Goal: Task Accomplishment & Management: Manage account settings

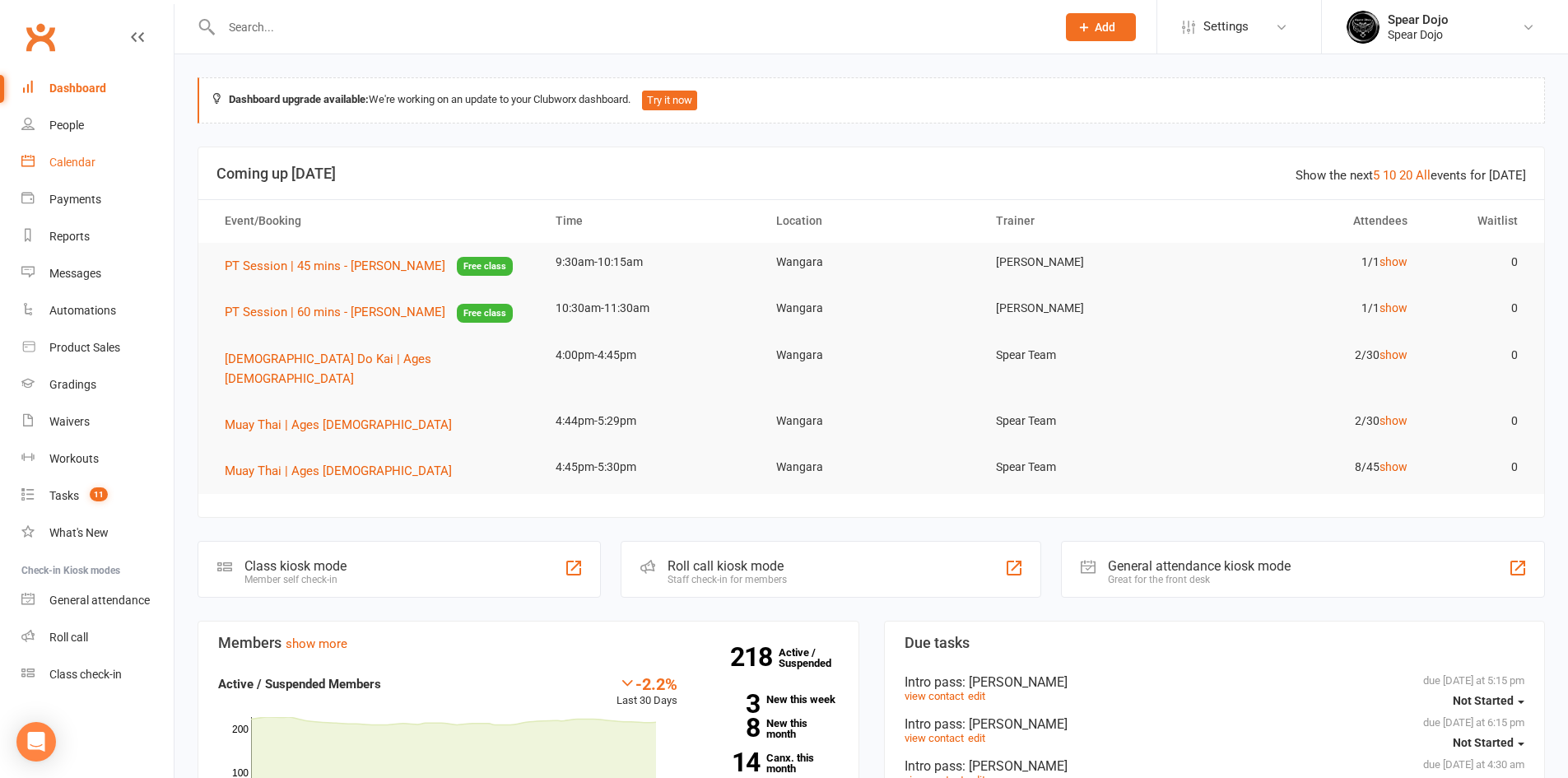
click at [83, 159] on div "Calendar" at bounding box center [72, 161] width 46 height 13
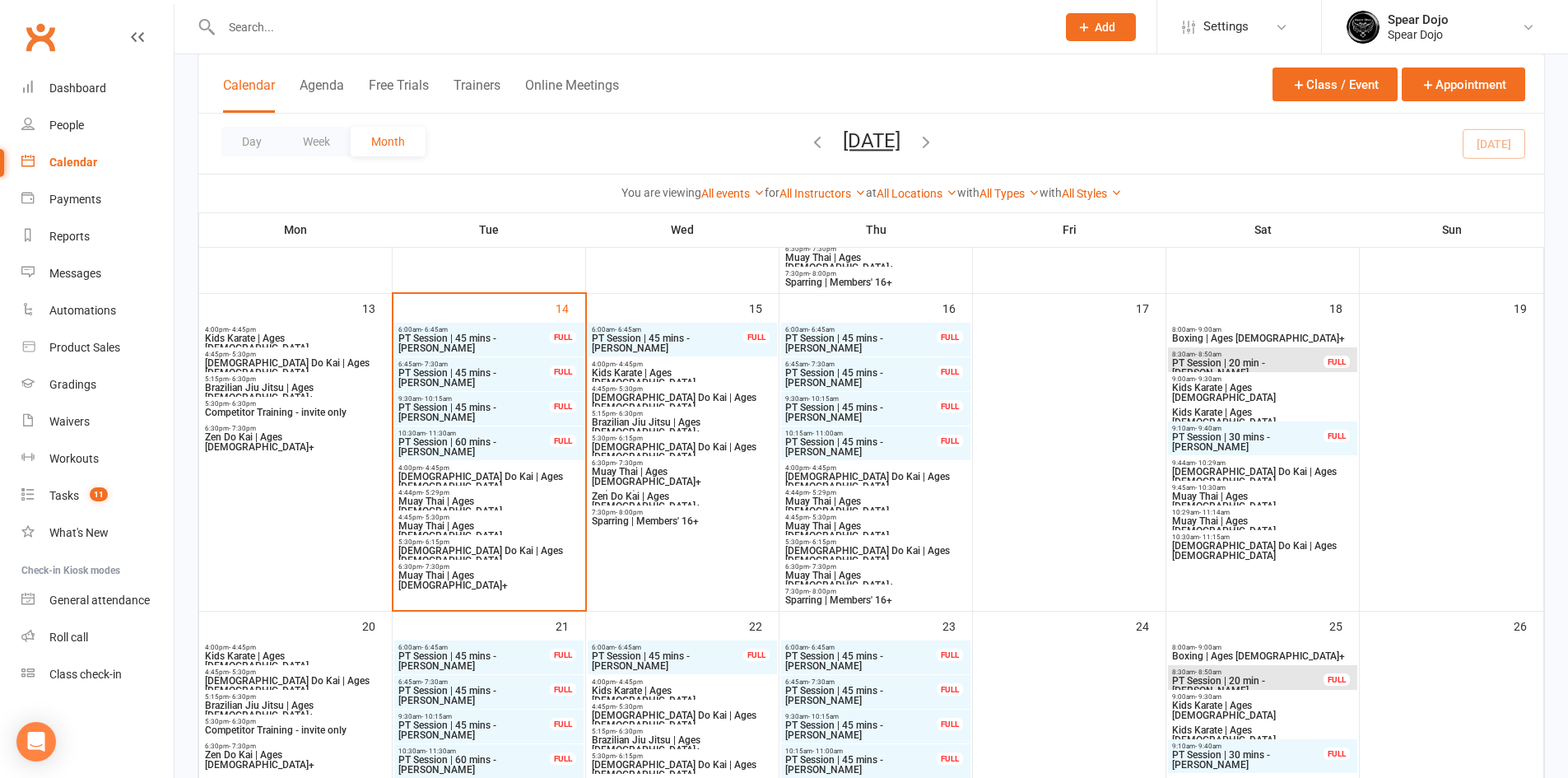
scroll to position [741, 0]
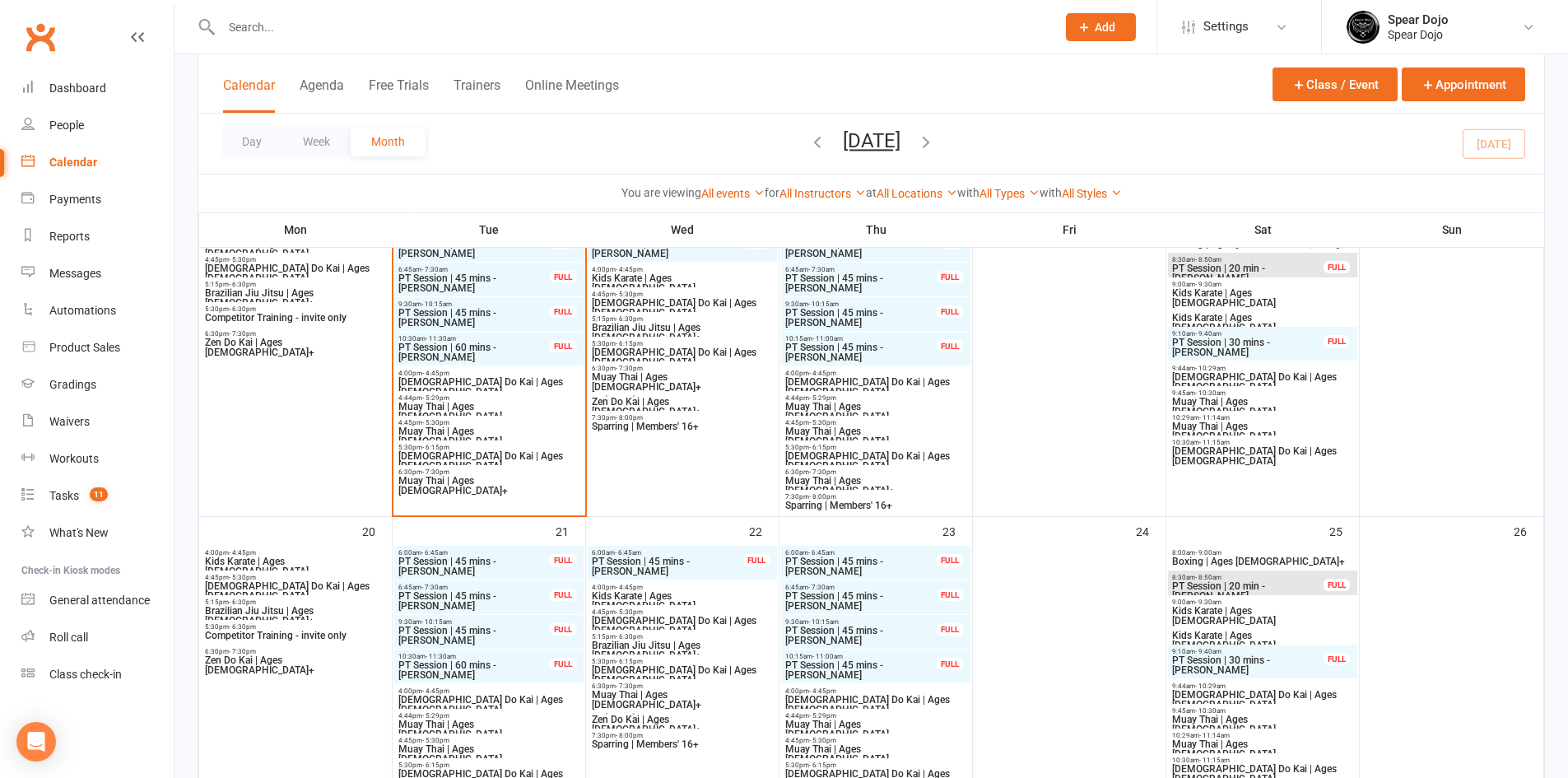
click at [442, 275] on span "PT Session | 45 mins - [PERSON_NAME]" at bounding box center [474, 283] width 153 height 20
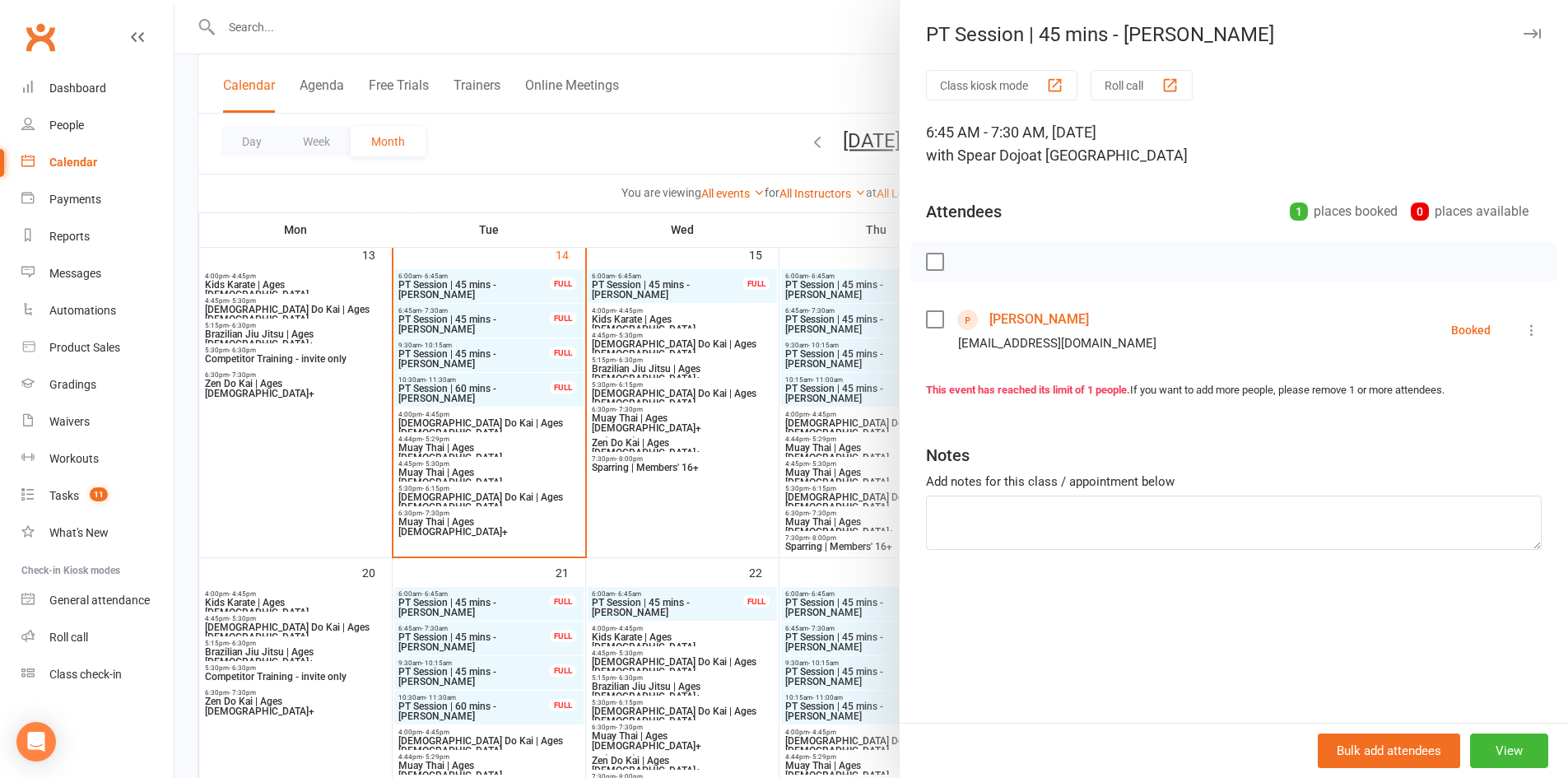
scroll to position [658, 0]
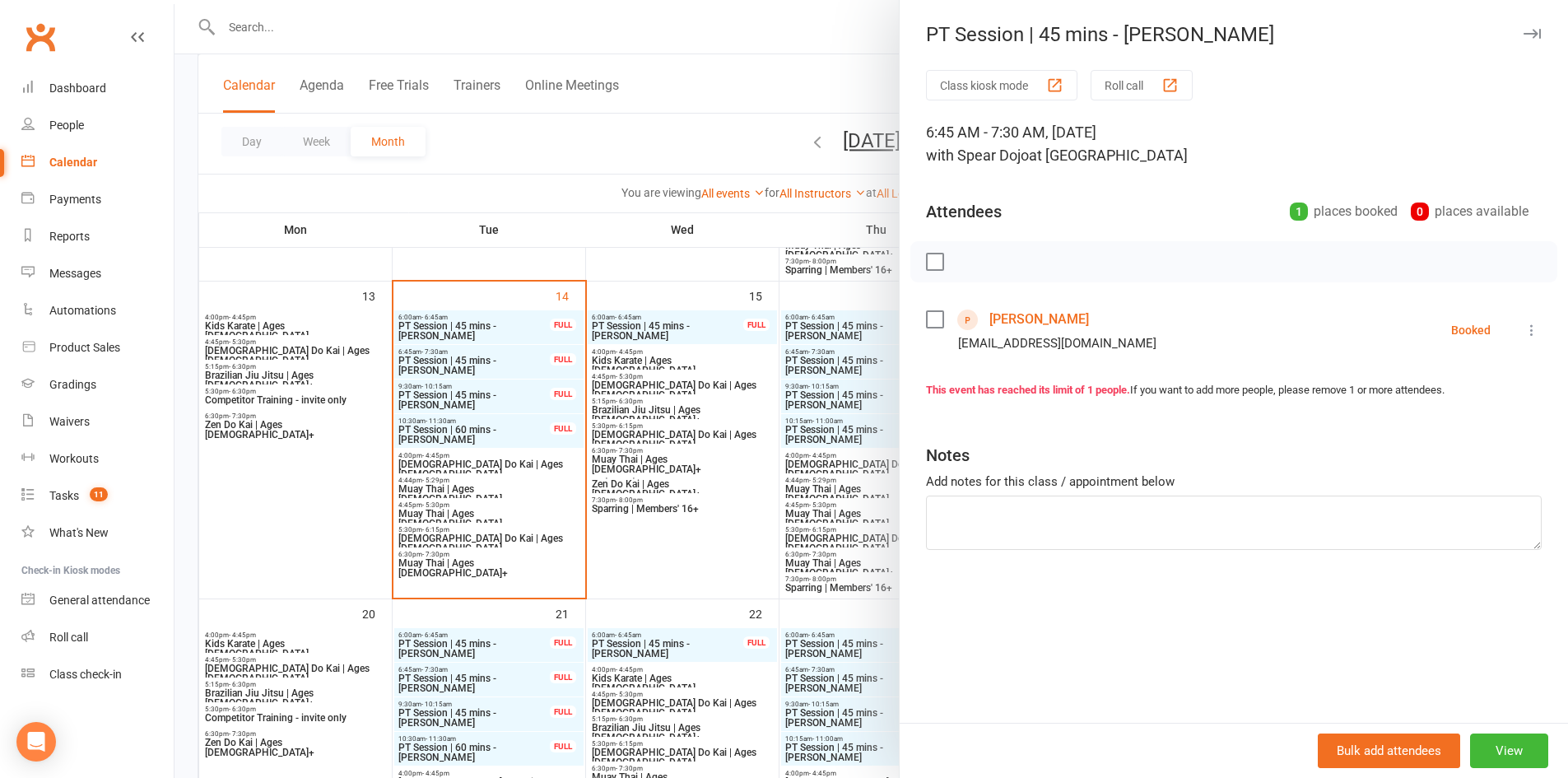
click at [1524, 335] on icon at bounding box center [1532, 329] width 17 height 17
click at [1451, 434] on link "Check in" at bounding box center [1460, 427] width 163 height 32
click at [513, 330] on div at bounding box center [871, 389] width 1394 height 778
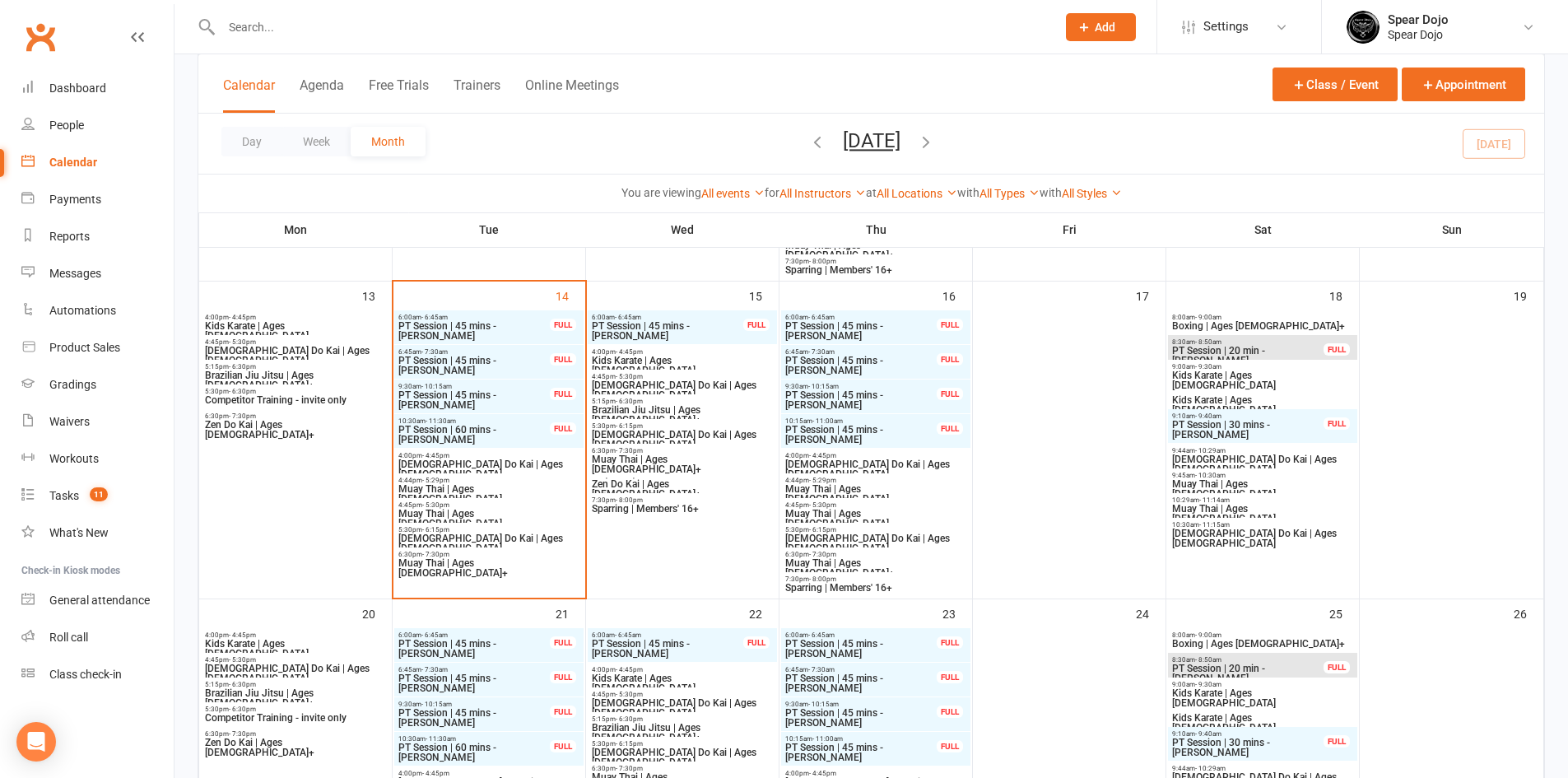
click at [522, 329] on span "PT Session | 45 mins - [PERSON_NAME]" at bounding box center [474, 330] width 153 height 20
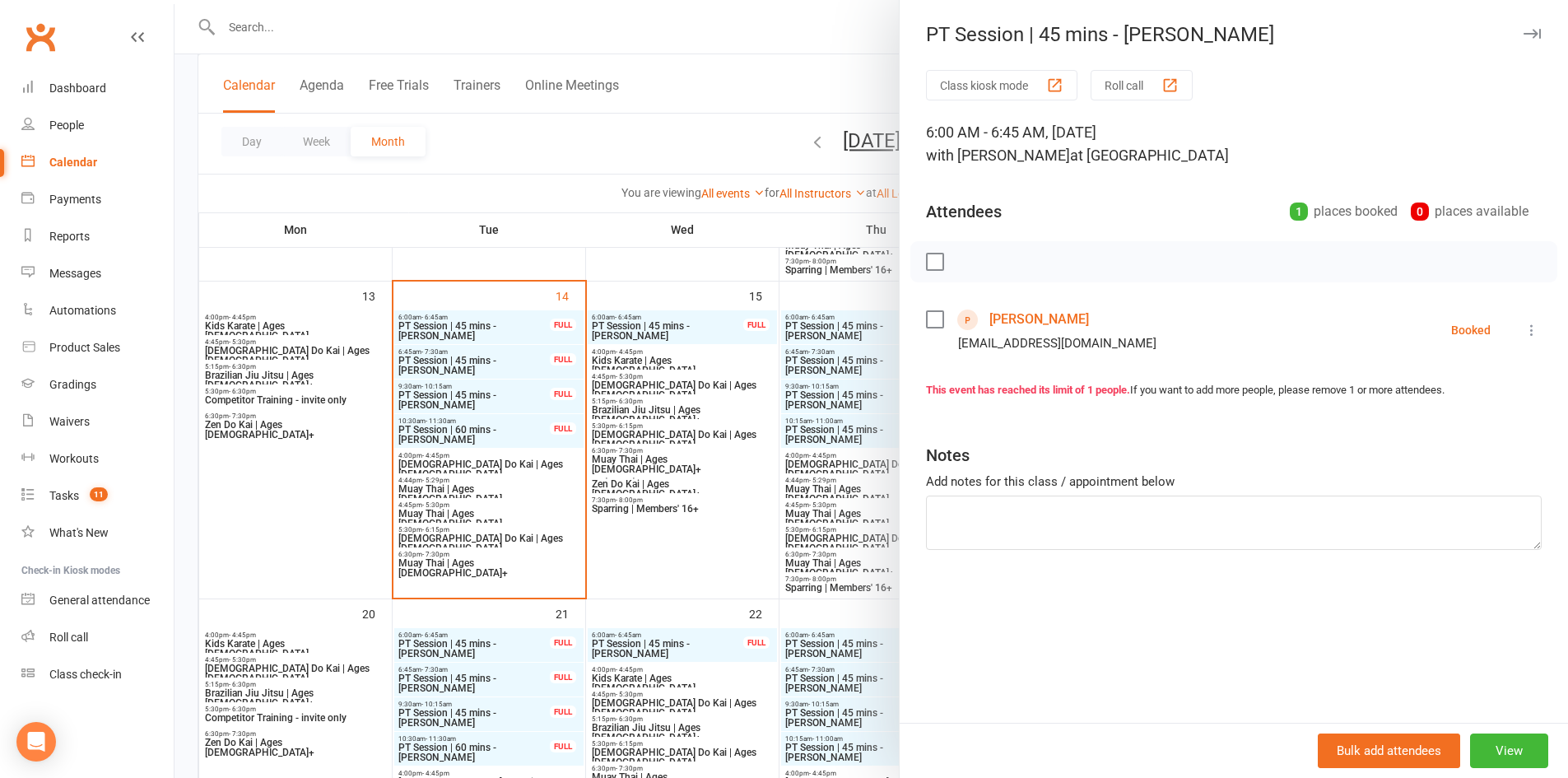
click at [1524, 337] on icon at bounding box center [1532, 329] width 17 height 17
click at [1430, 430] on link "Check in" at bounding box center [1460, 427] width 163 height 32
click at [492, 396] on div at bounding box center [871, 389] width 1394 height 778
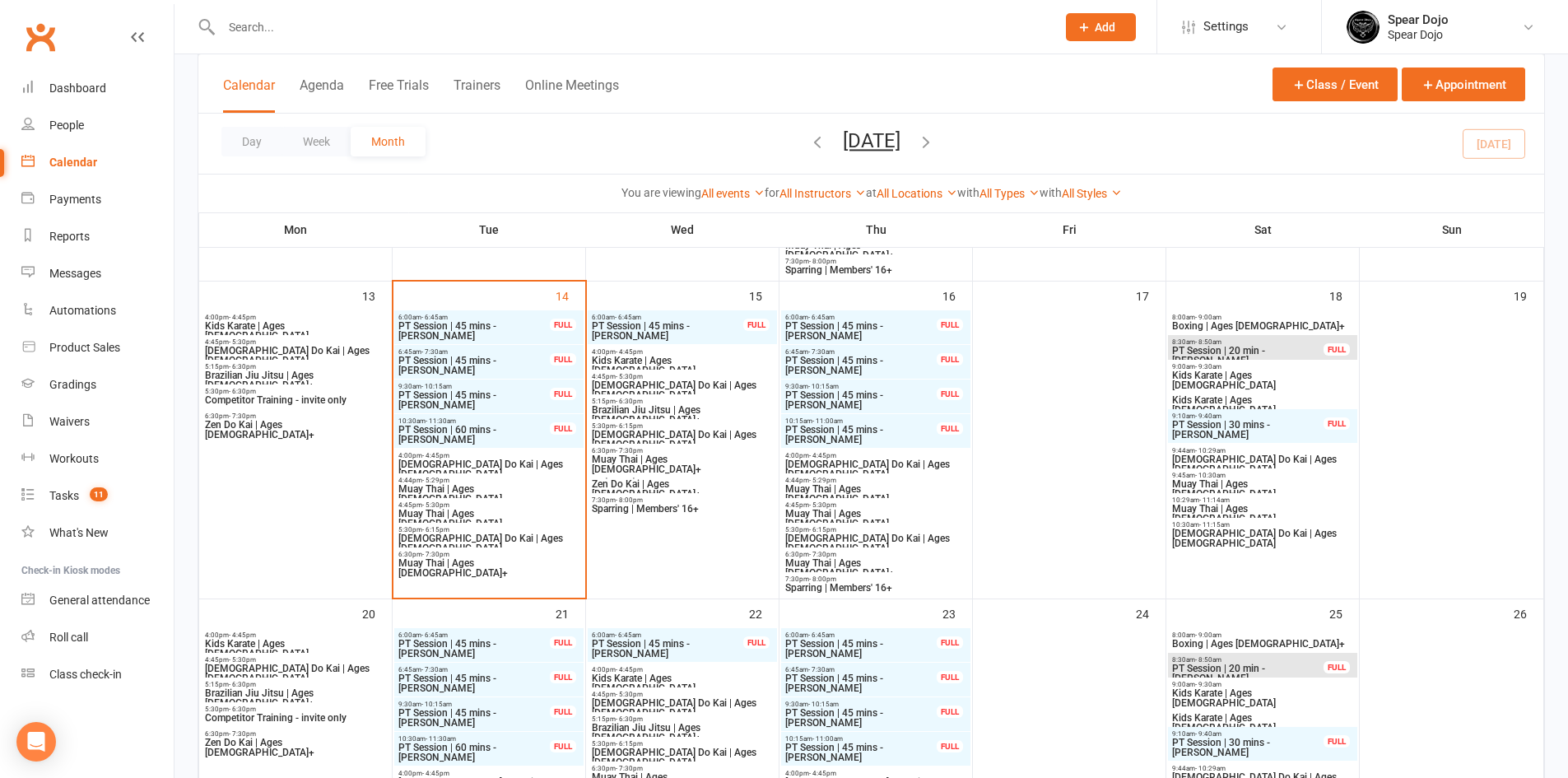
click at [508, 392] on span "PT Session | 45 mins - [PERSON_NAME]" at bounding box center [474, 400] width 153 height 20
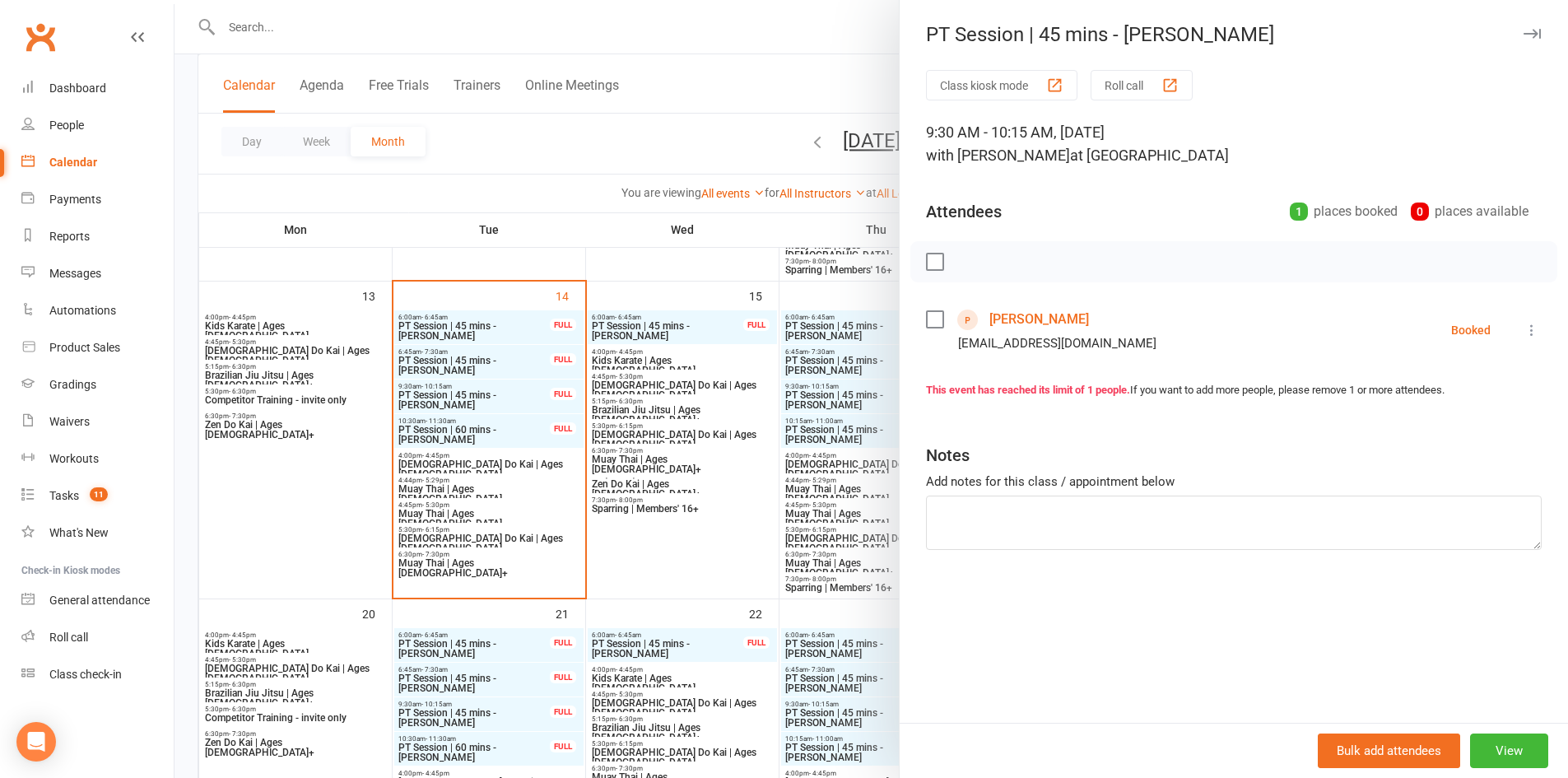
click at [1524, 323] on icon at bounding box center [1532, 329] width 17 height 17
click at [1439, 427] on link "Check in" at bounding box center [1460, 427] width 163 height 32
click at [496, 427] on div at bounding box center [871, 389] width 1394 height 778
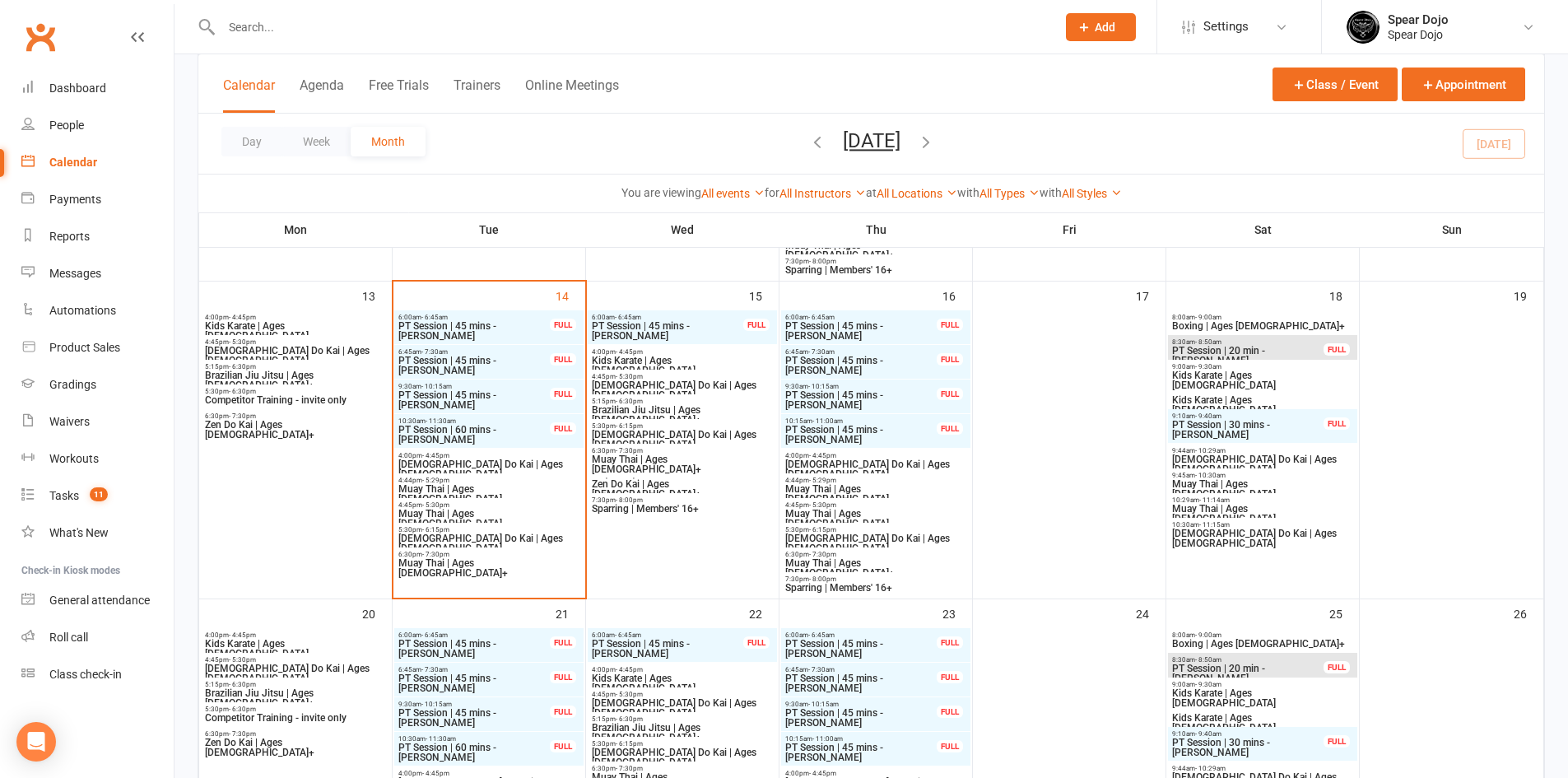
click at [255, 328] on span "Kids Karate | Ages [DEMOGRAPHIC_DATA]" at bounding box center [296, 330] width 183 height 20
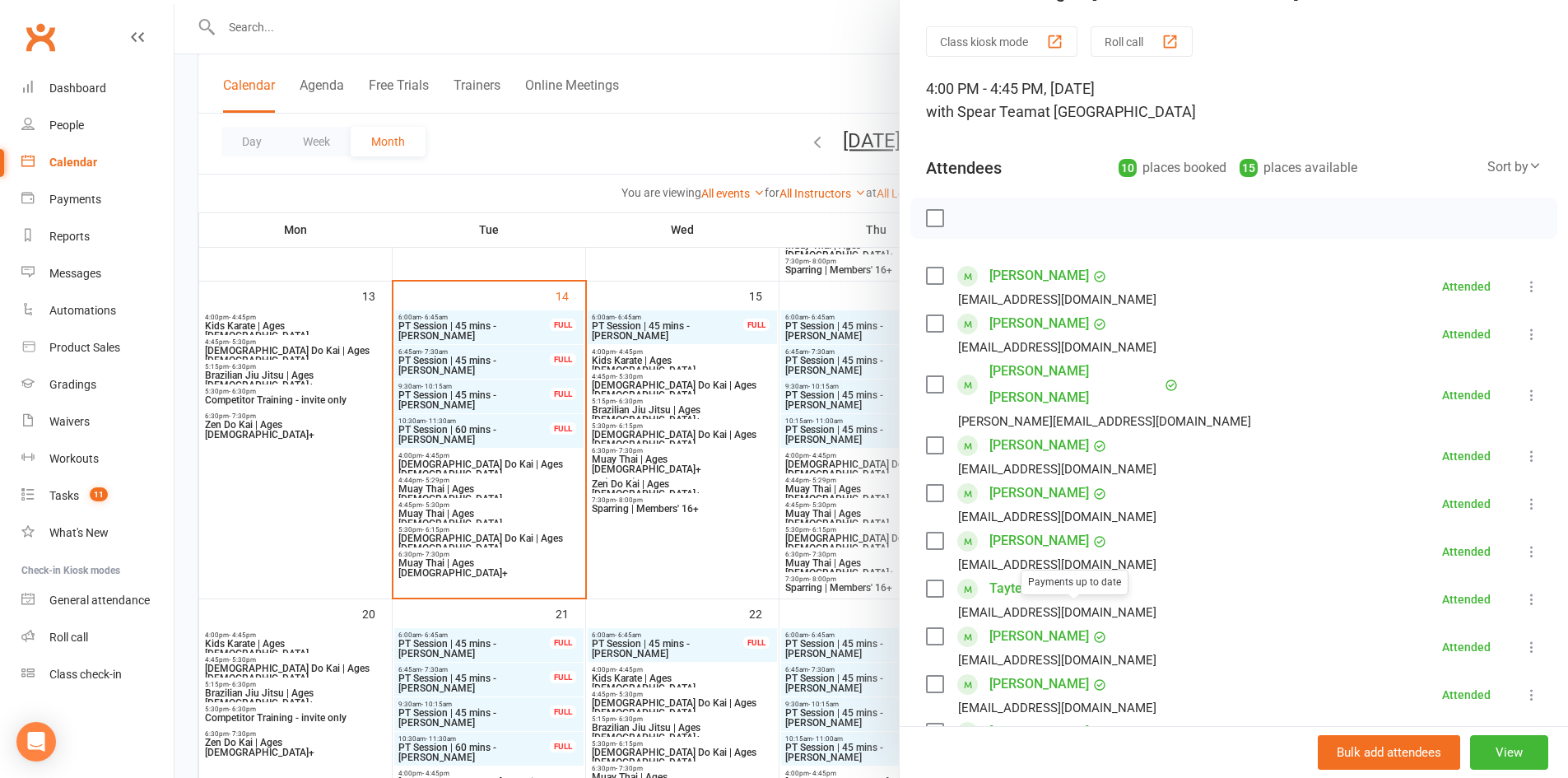
scroll to position [0, 0]
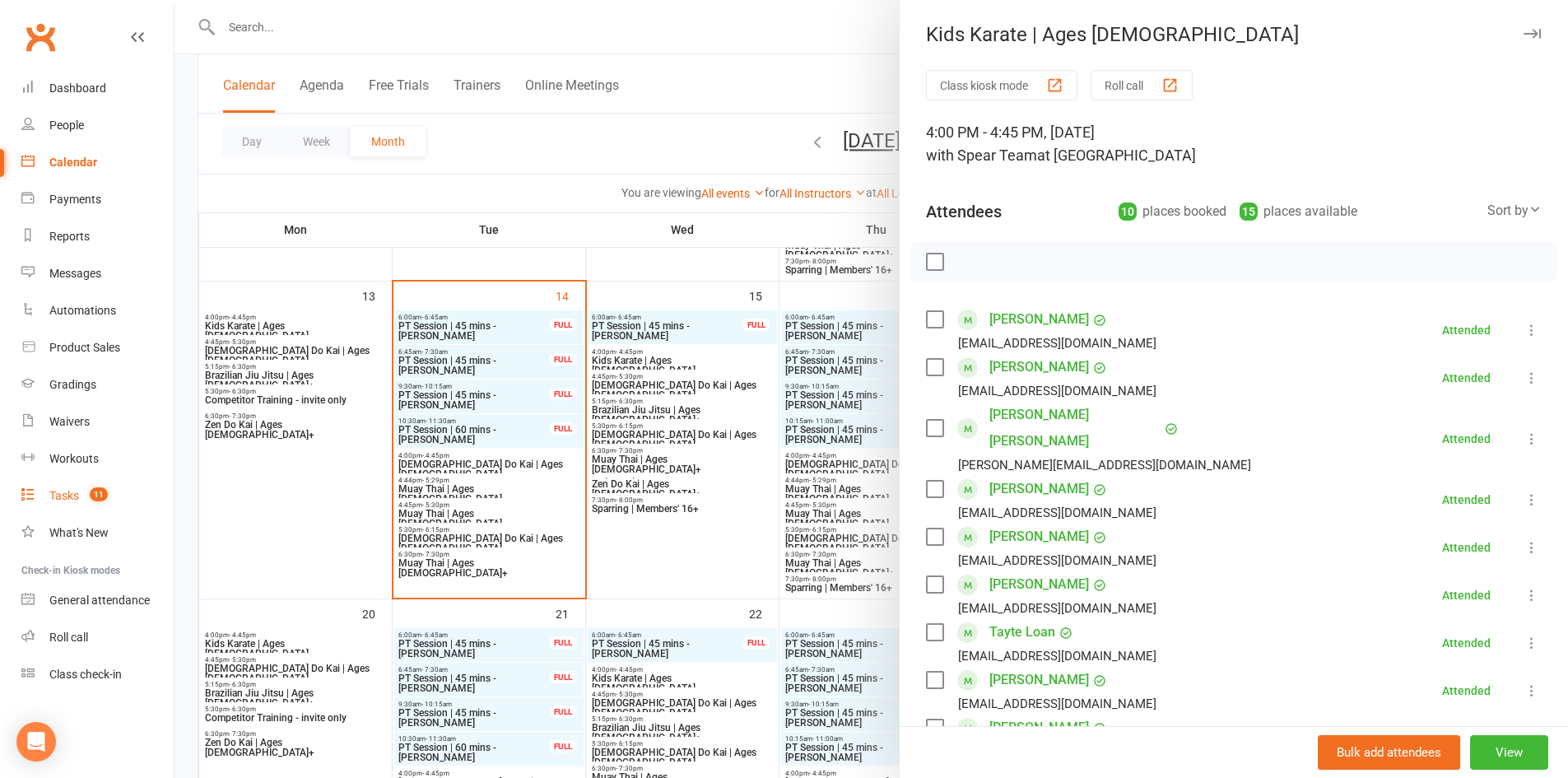
click at [57, 492] on div "Tasks" at bounding box center [64, 495] width 30 height 13
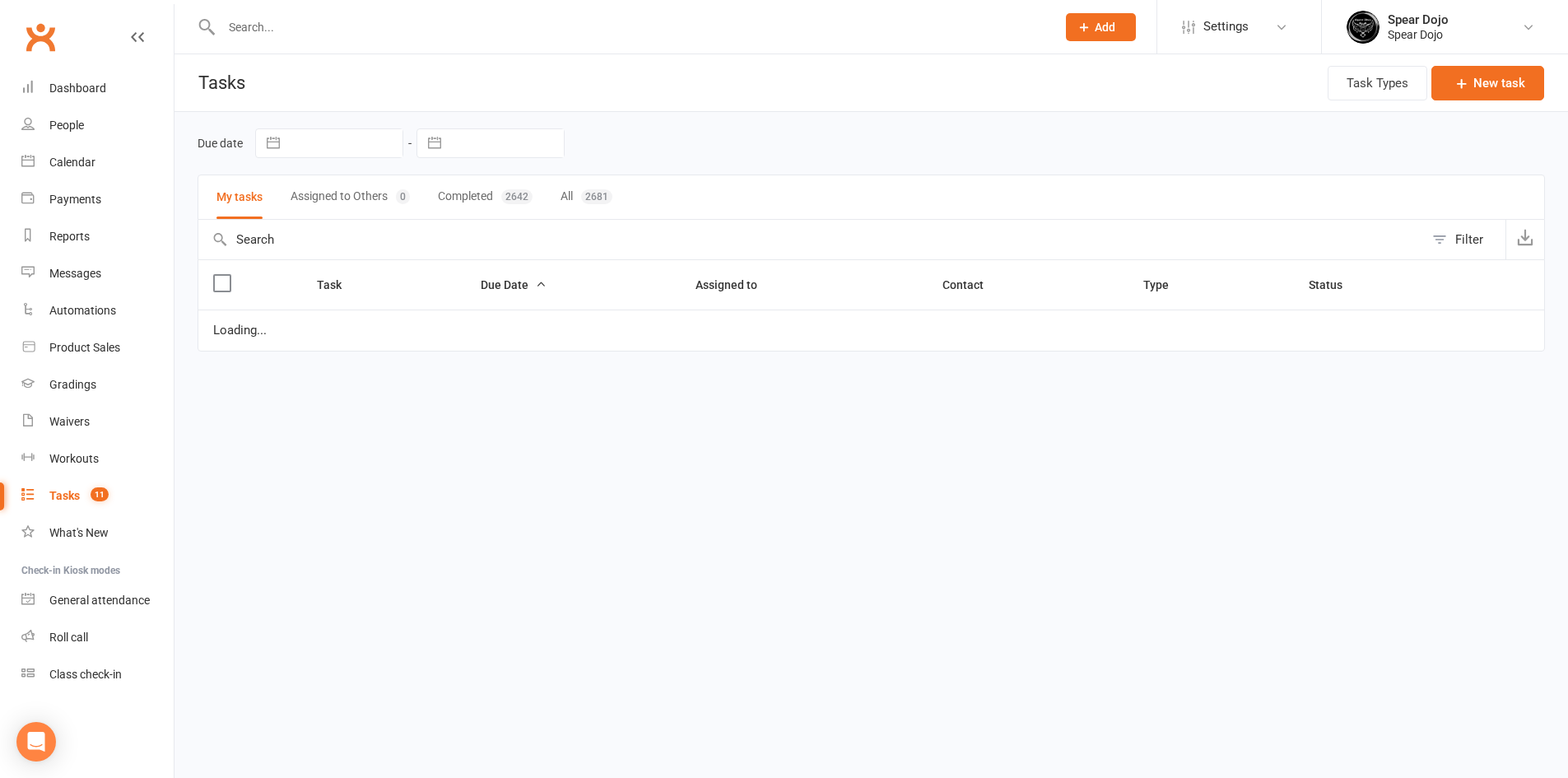
select select "started"
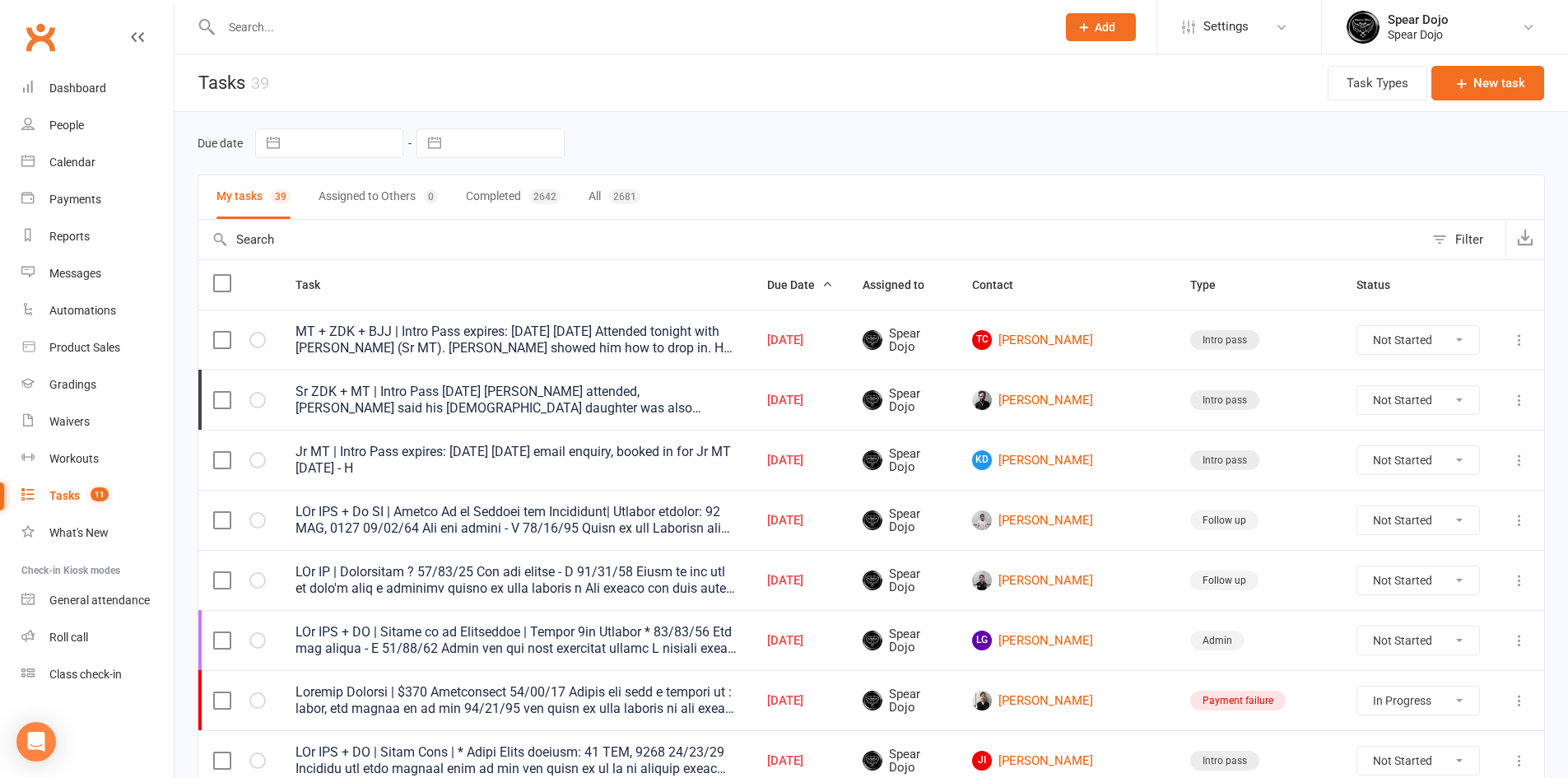
click at [1520, 398] on icon at bounding box center [1519, 399] width 17 height 17
click at [1418, 464] on link "Edit" at bounding box center [1435, 463] width 163 height 32
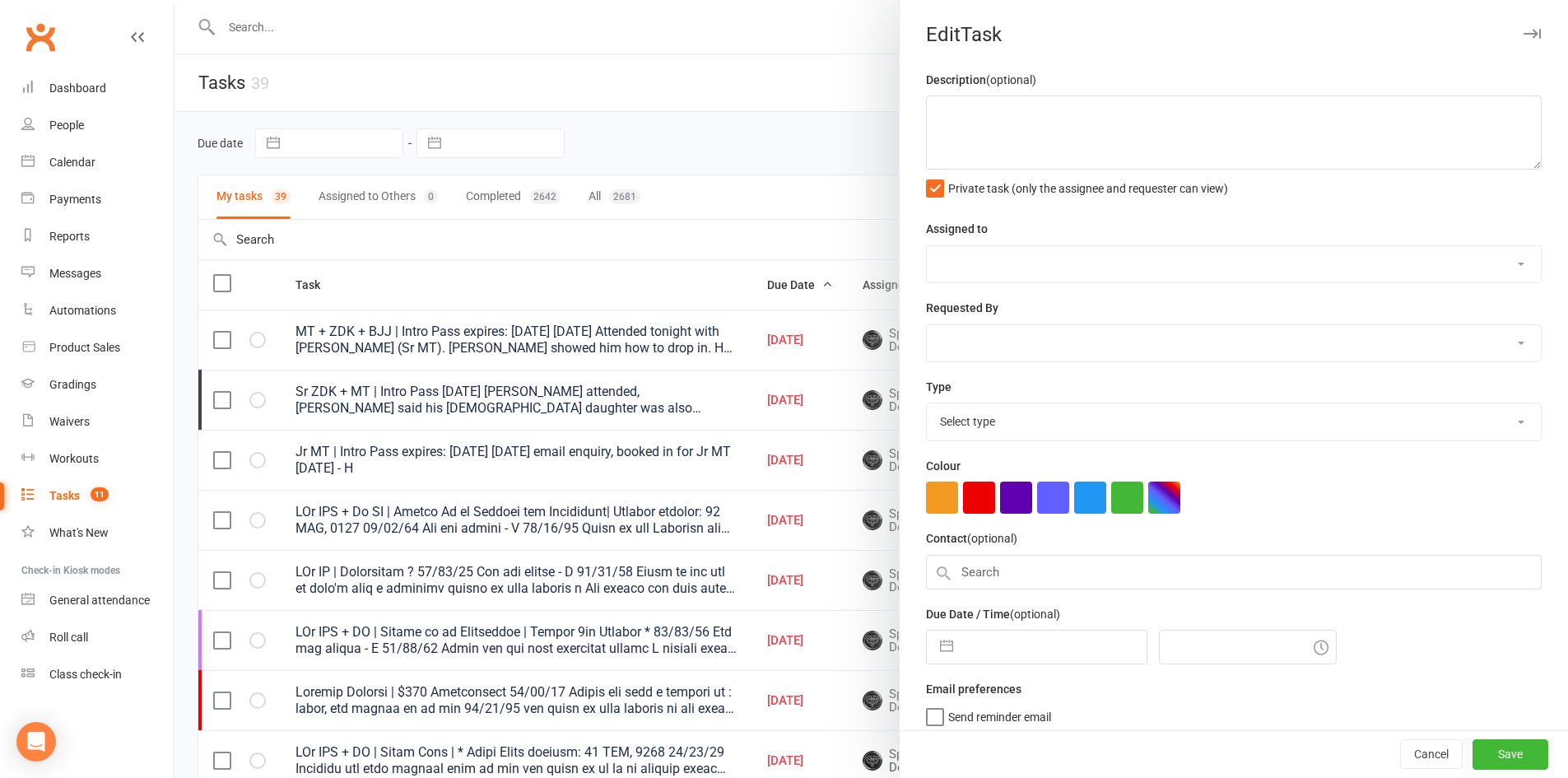
type textarea "Sr ZDK + MT | Intro Pass [DATE] [PERSON_NAME] attended, [PERSON_NAME] said his …"
select select "43986"
type input "[DATE]"
type input "6:15pm"
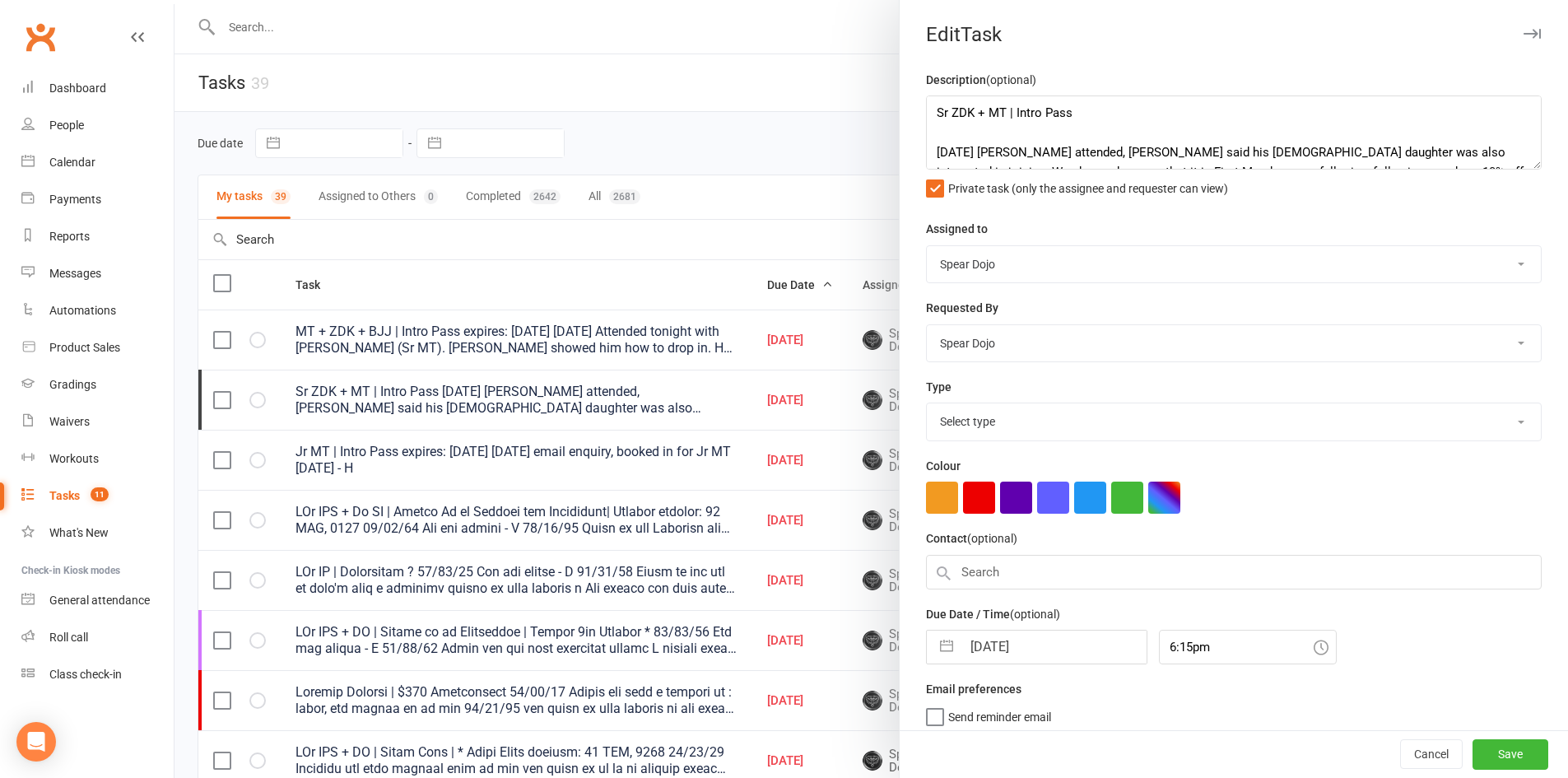
select select "21686"
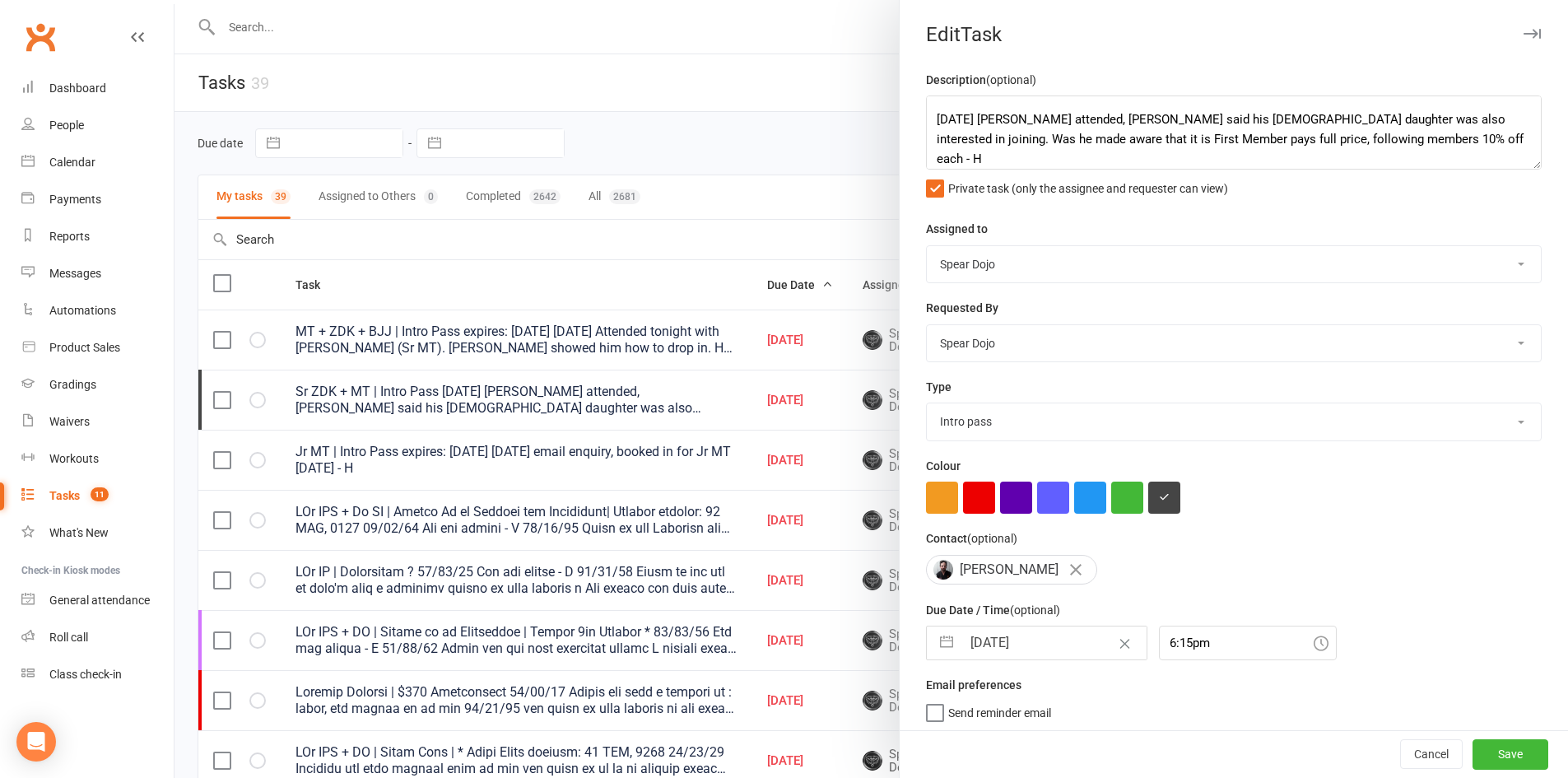
click at [715, 197] on div at bounding box center [871, 389] width 1394 height 778
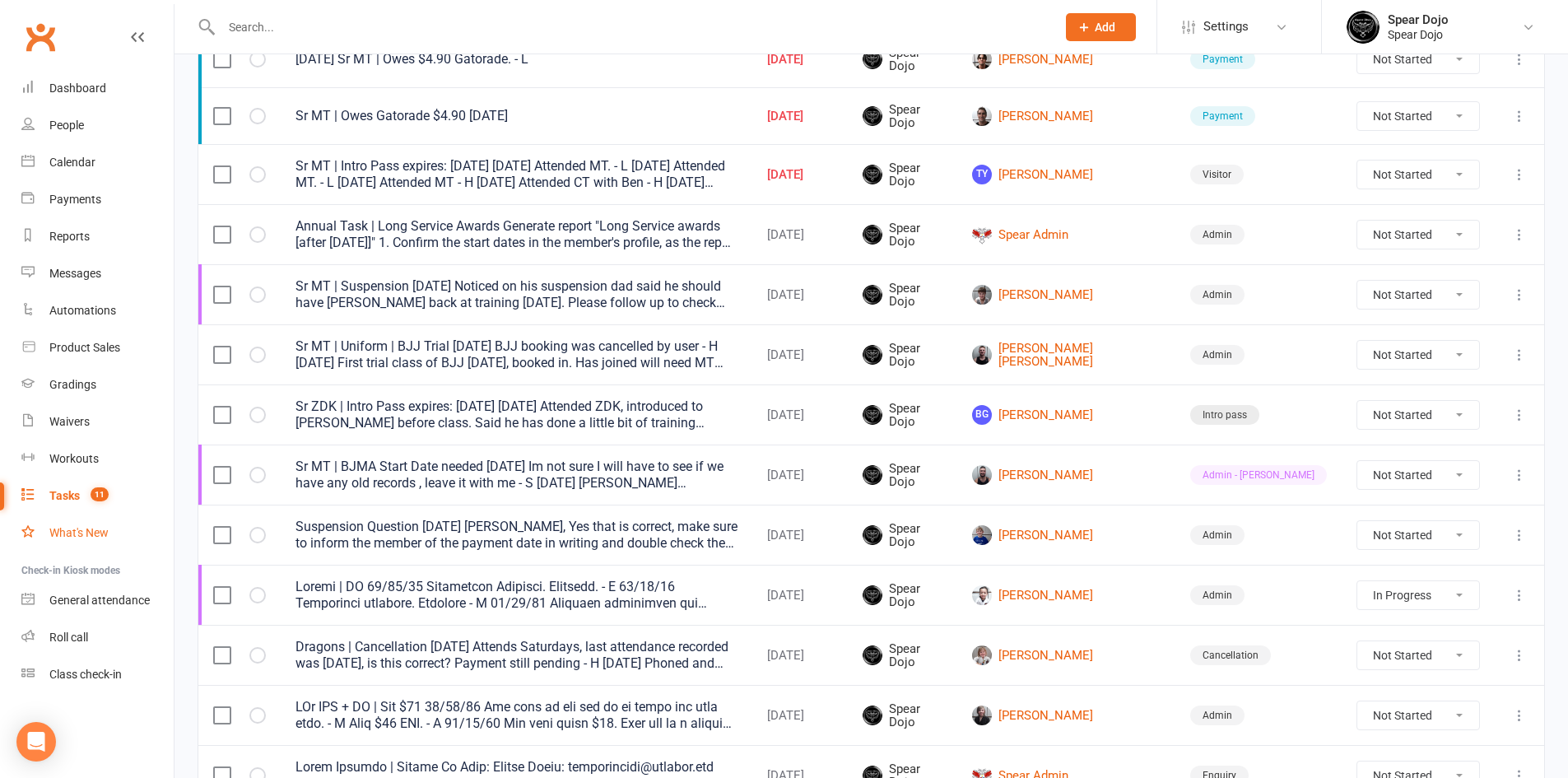
scroll to position [576, 0]
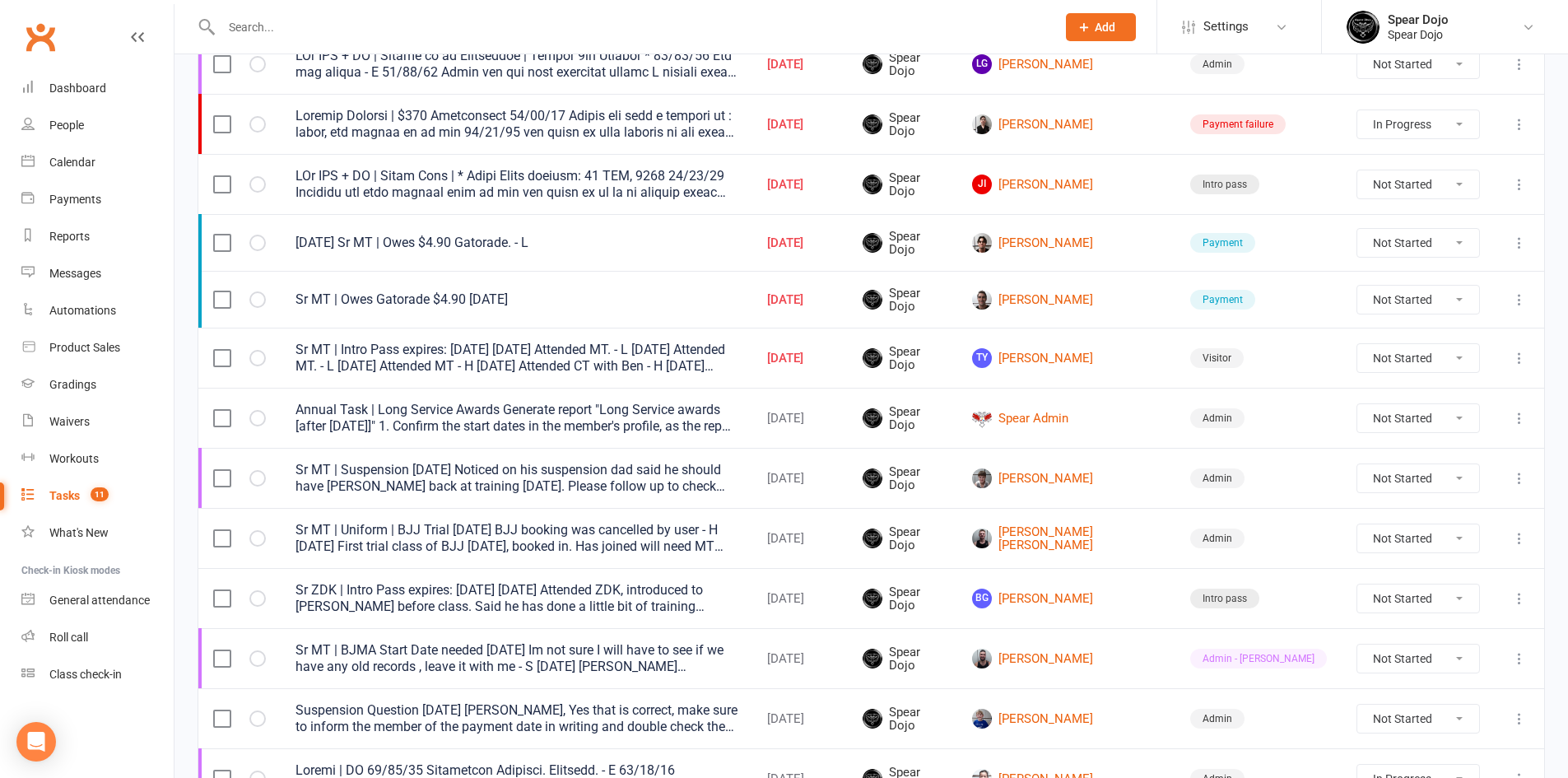
click at [53, 492] on div "Tasks" at bounding box center [64, 495] width 30 height 13
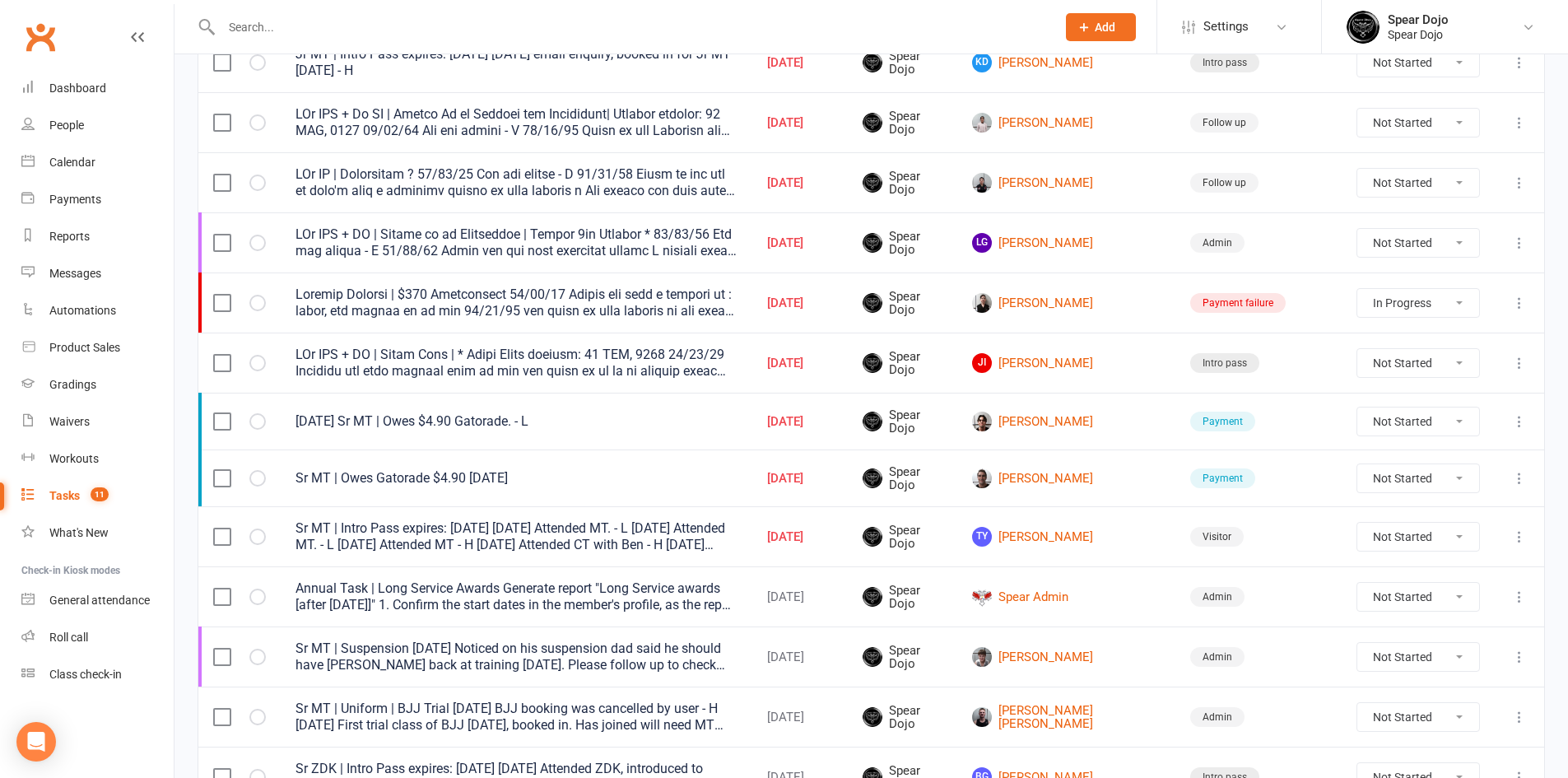
scroll to position [164, 0]
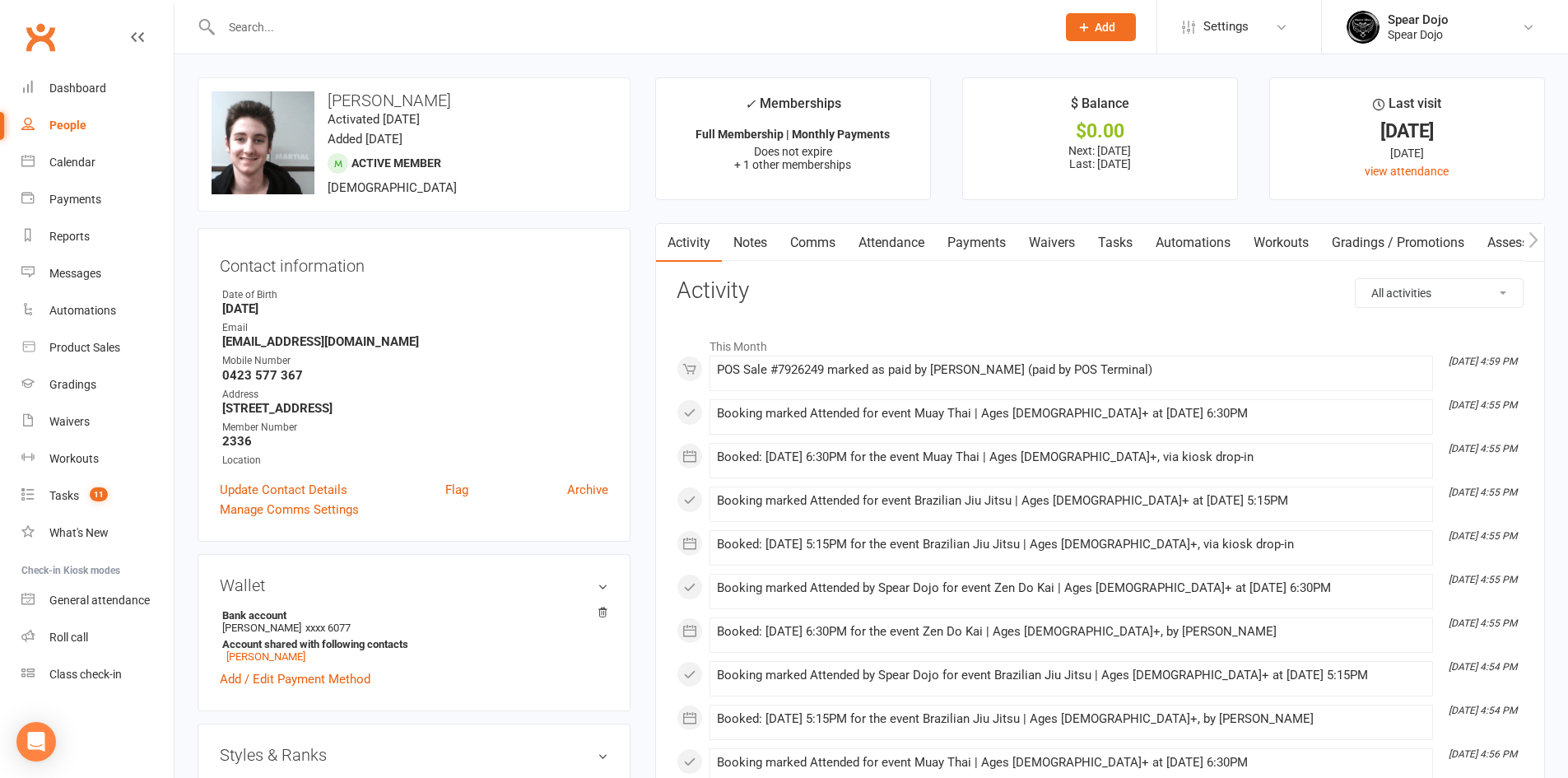
click at [967, 236] on link "Payments" at bounding box center [977, 243] width 82 height 37
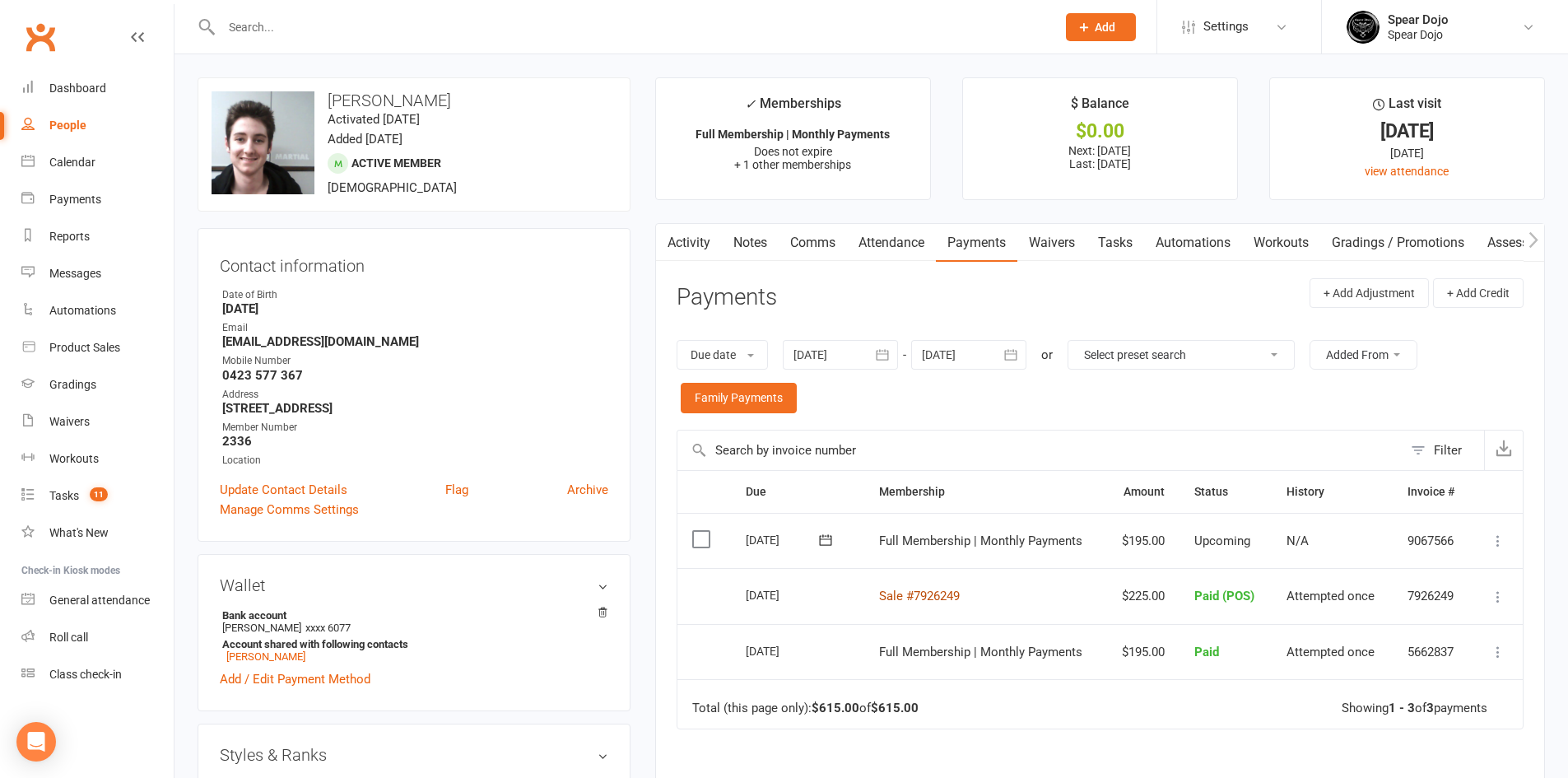
click at [935, 595] on link "Sale #7926249" at bounding box center [920, 595] width 81 height 15
click at [93, 344] on div "Product Sales" at bounding box center [85, 346] width 71 height 13
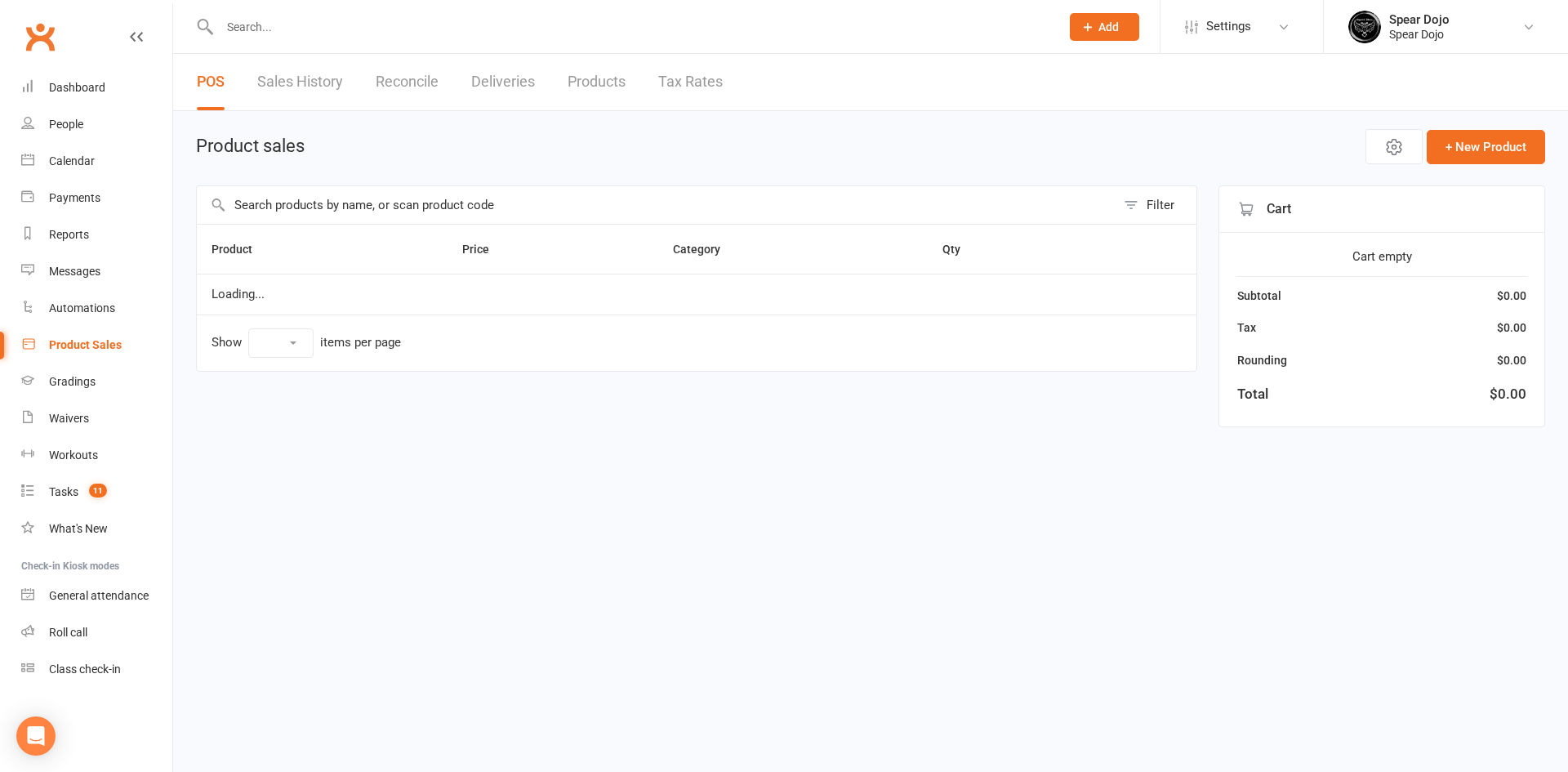
select select "100"
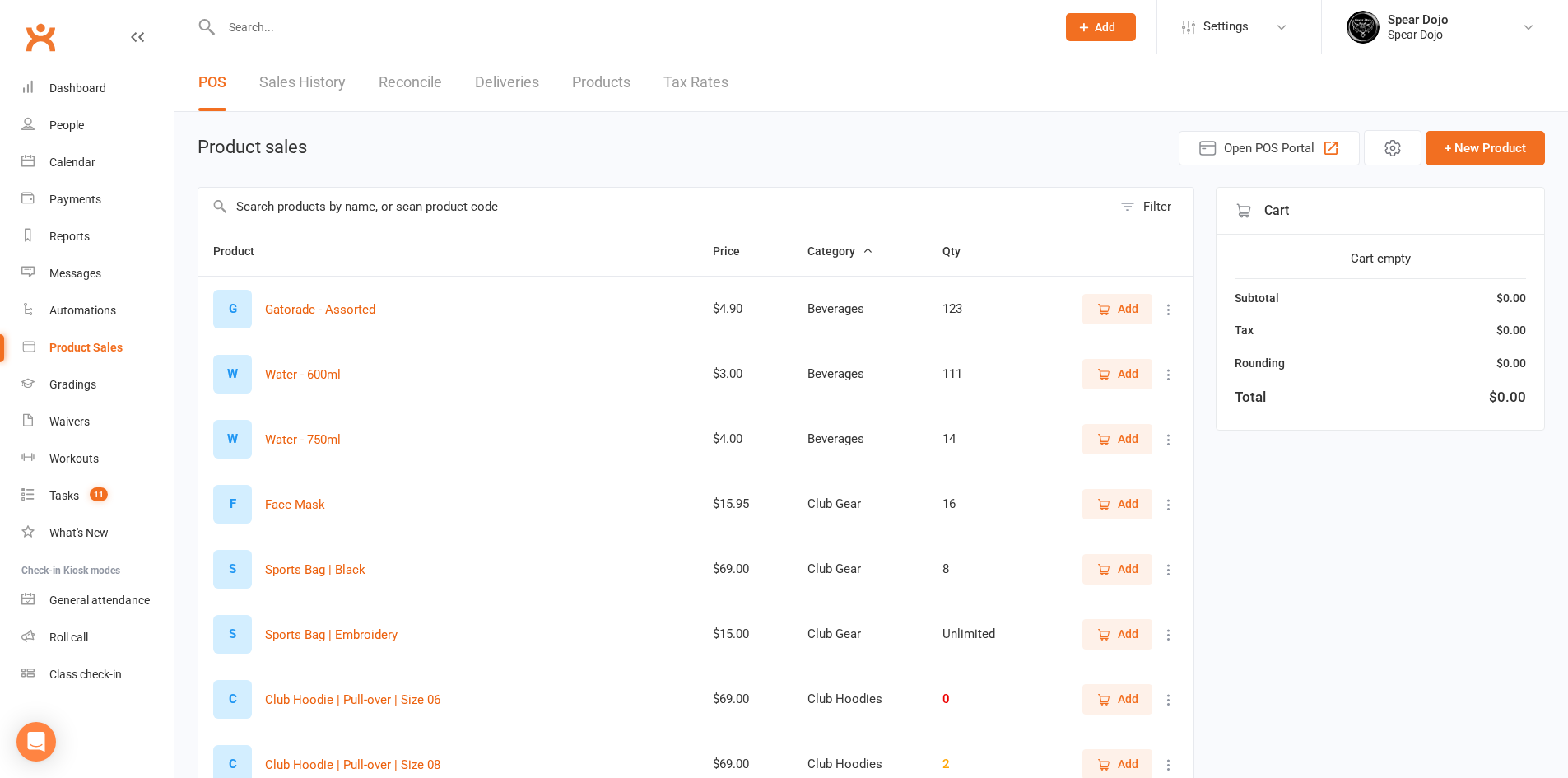
click at [428, 80] on link "Reconcile" at bounding box center [410, 83] width 63 height 57
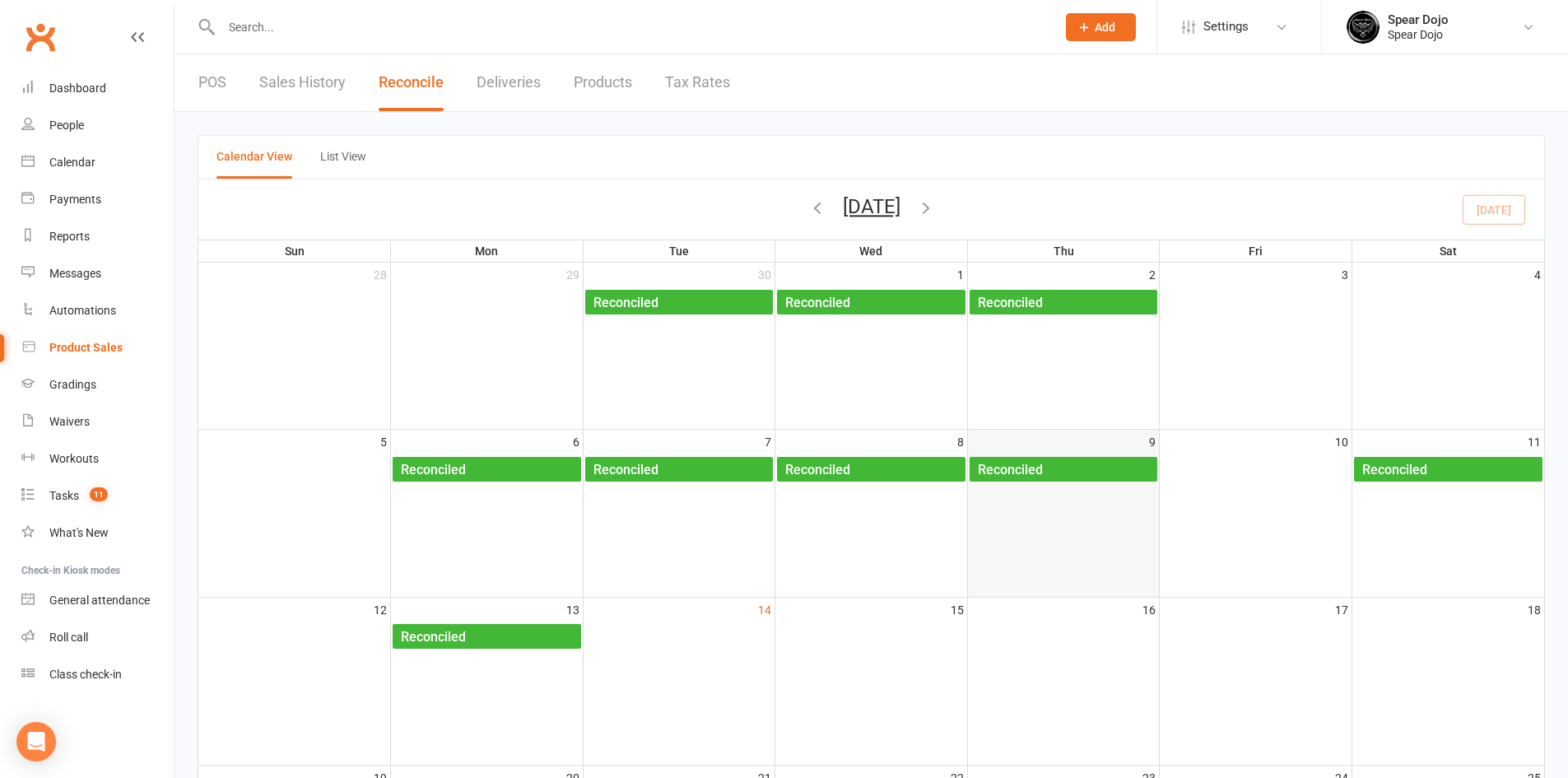
click at [1055, 461] on div "Reconciled" at bounding box center [1067, 469] width 181 height 27
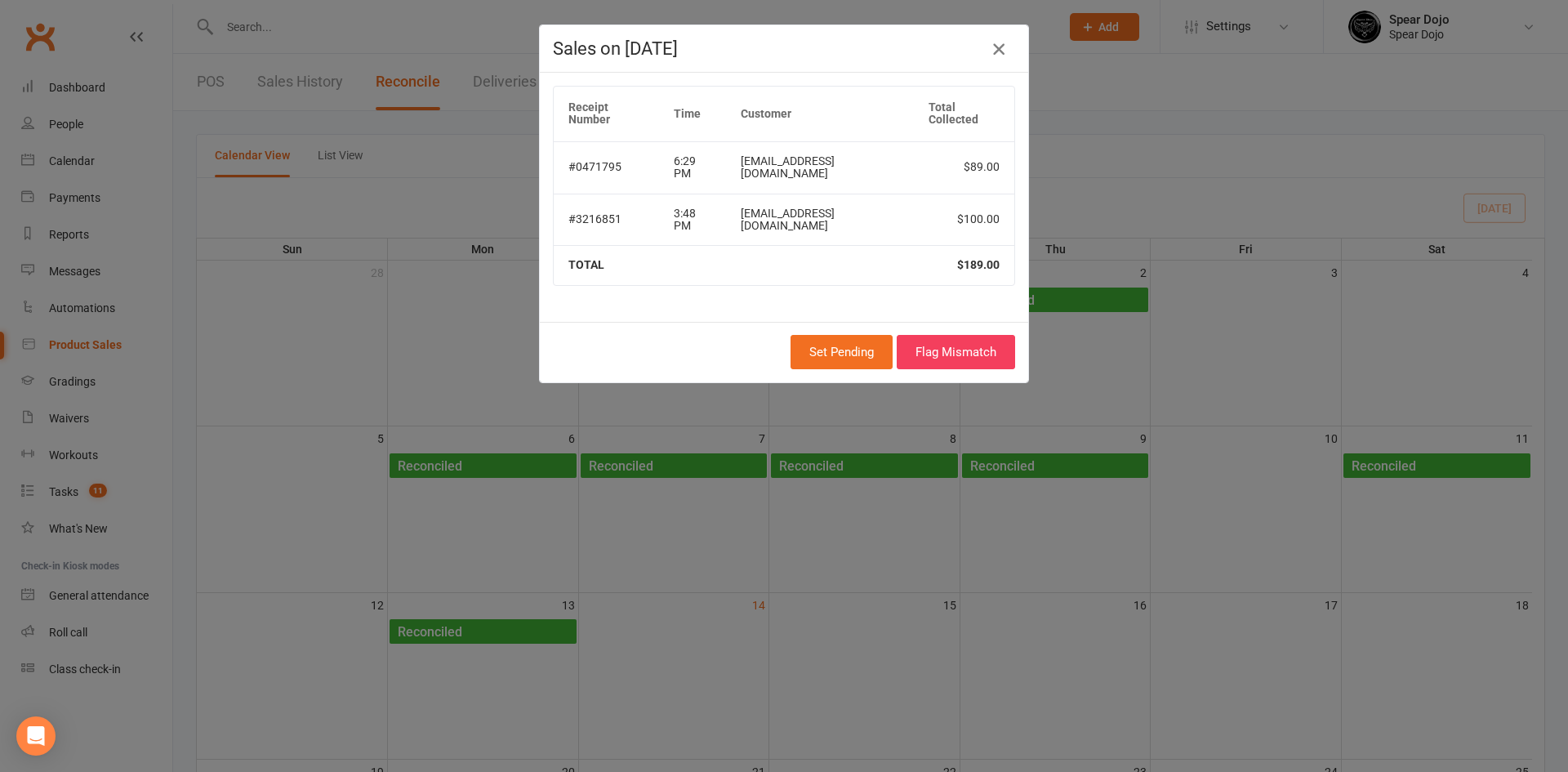
click at [990, 51] on icon "button" at bounding box center [998, 49] width 20 height 20
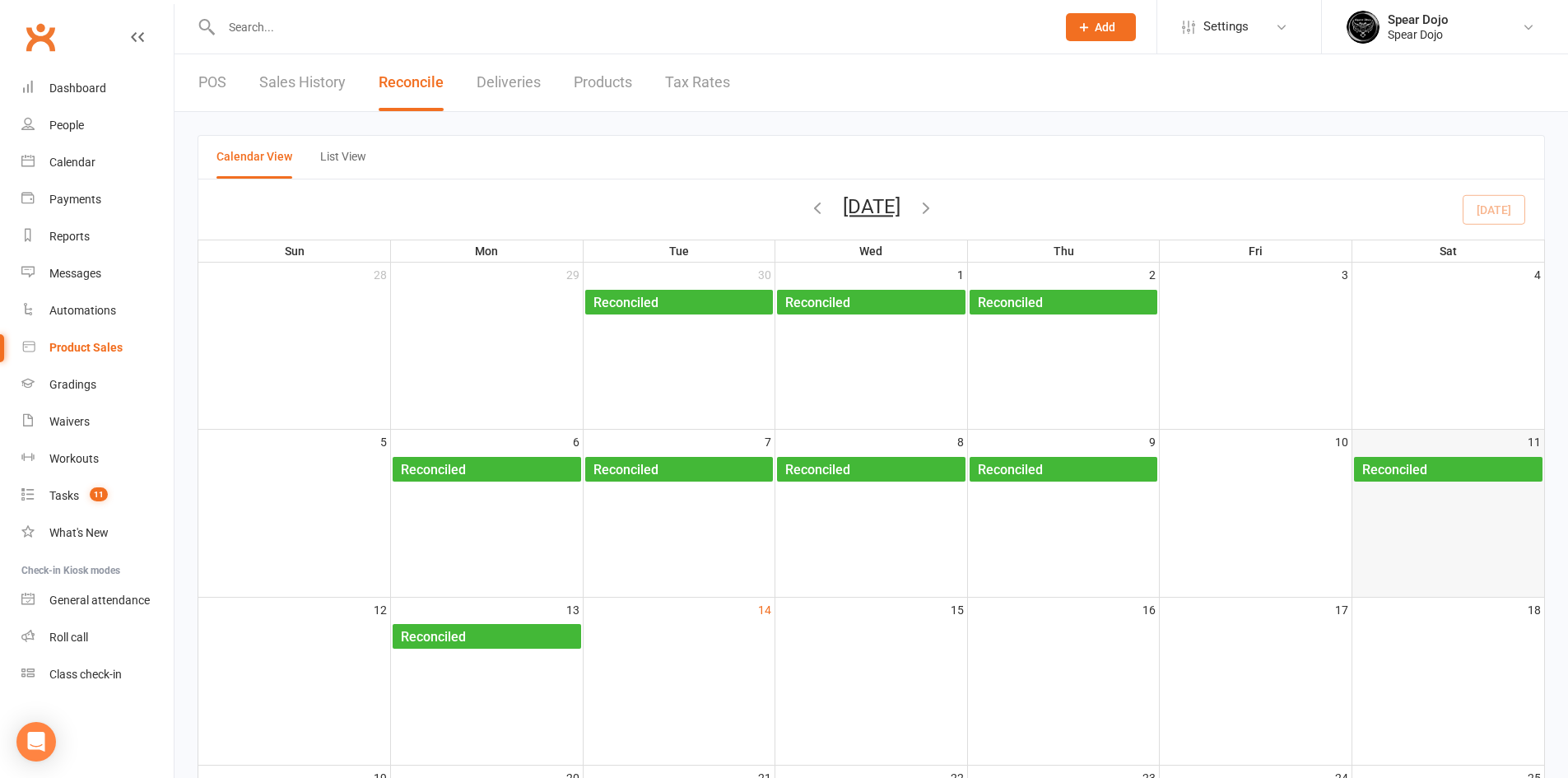
click at [1440, 464] on div "Reconciled" at bounding box center [1452, 469] width 181 height 27
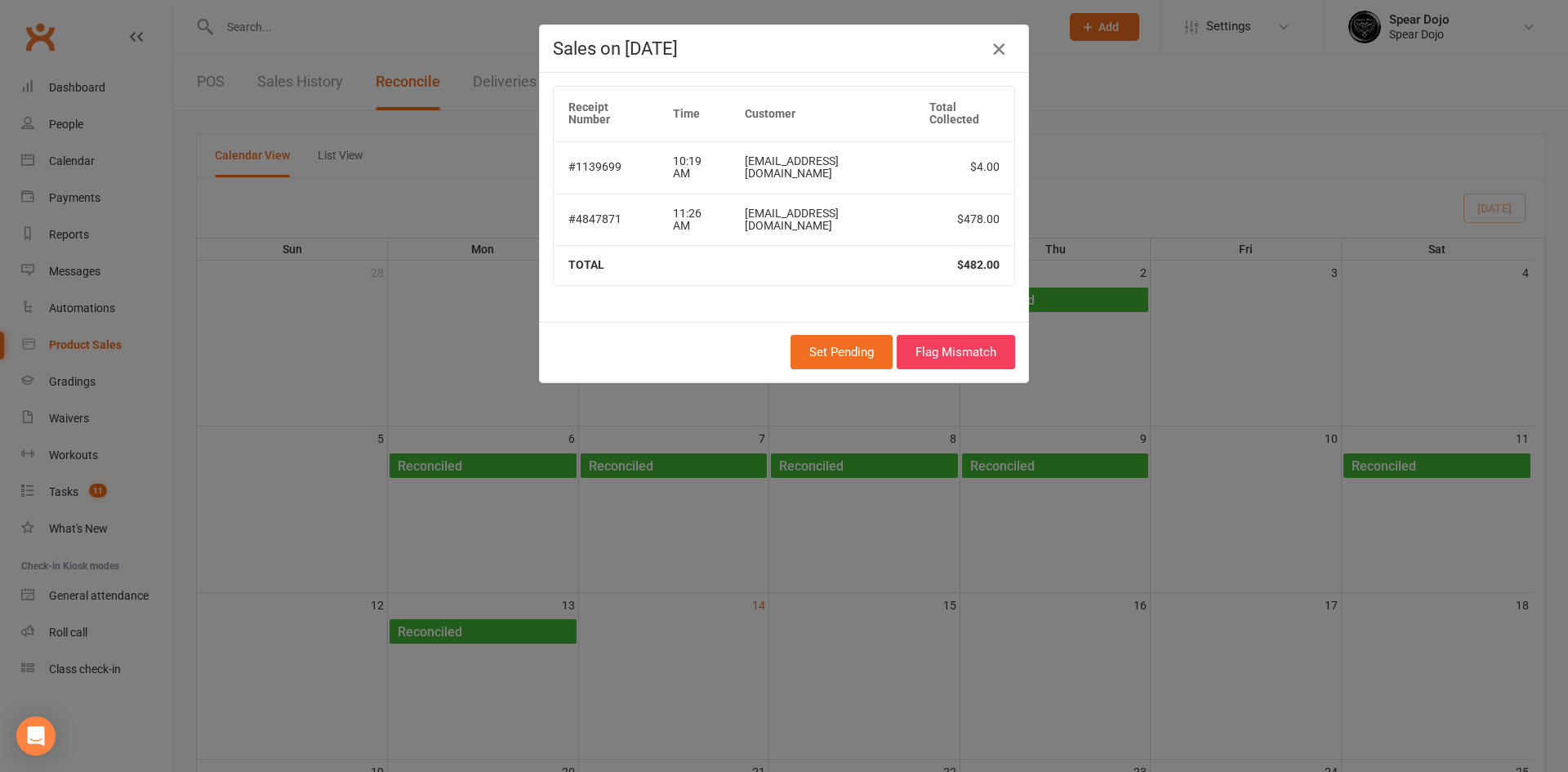
click at [994, 51] on icon "button" at bounding box center [998, 49] width 20 height 20
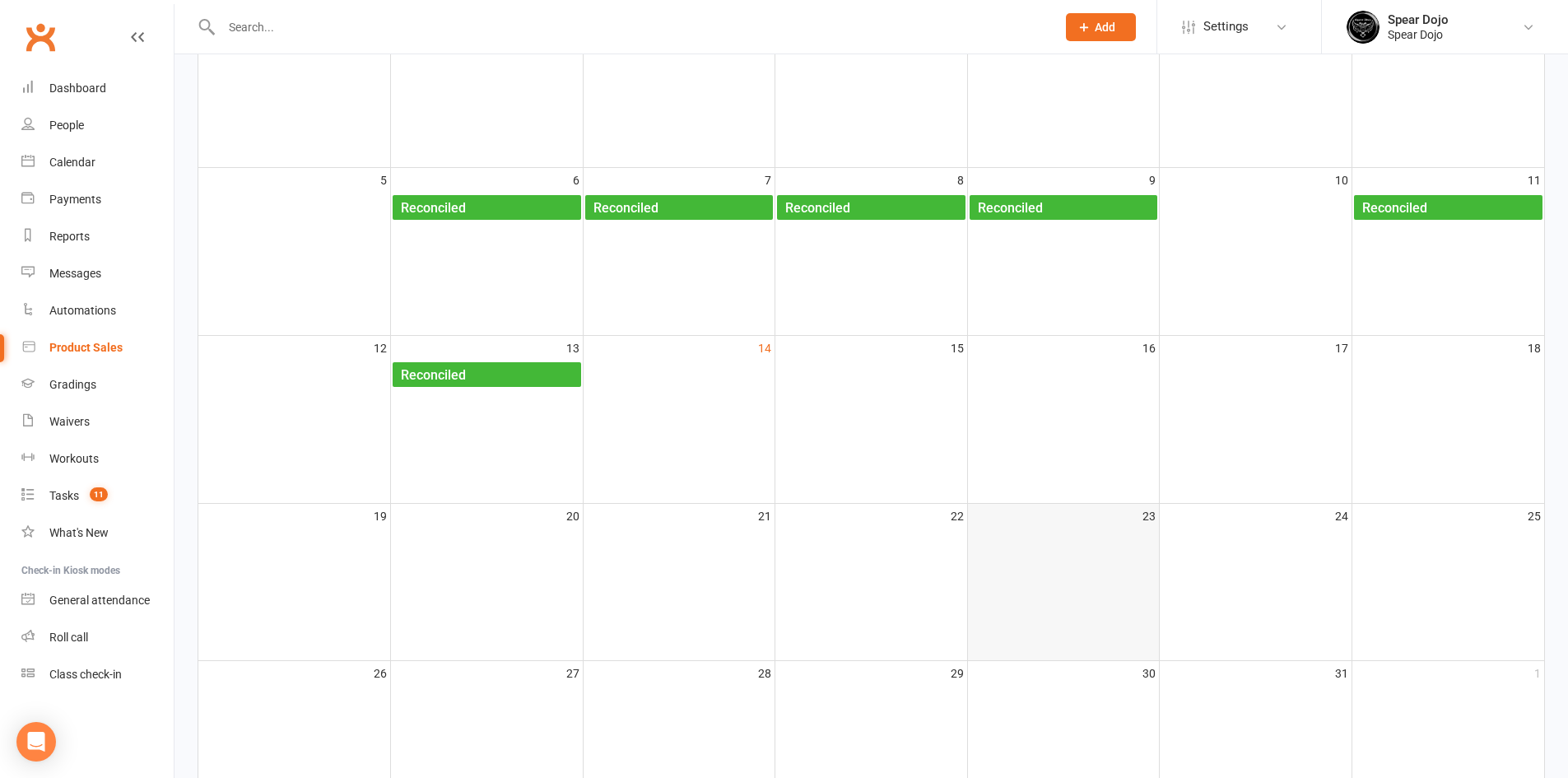
scroll to position [260, 0]
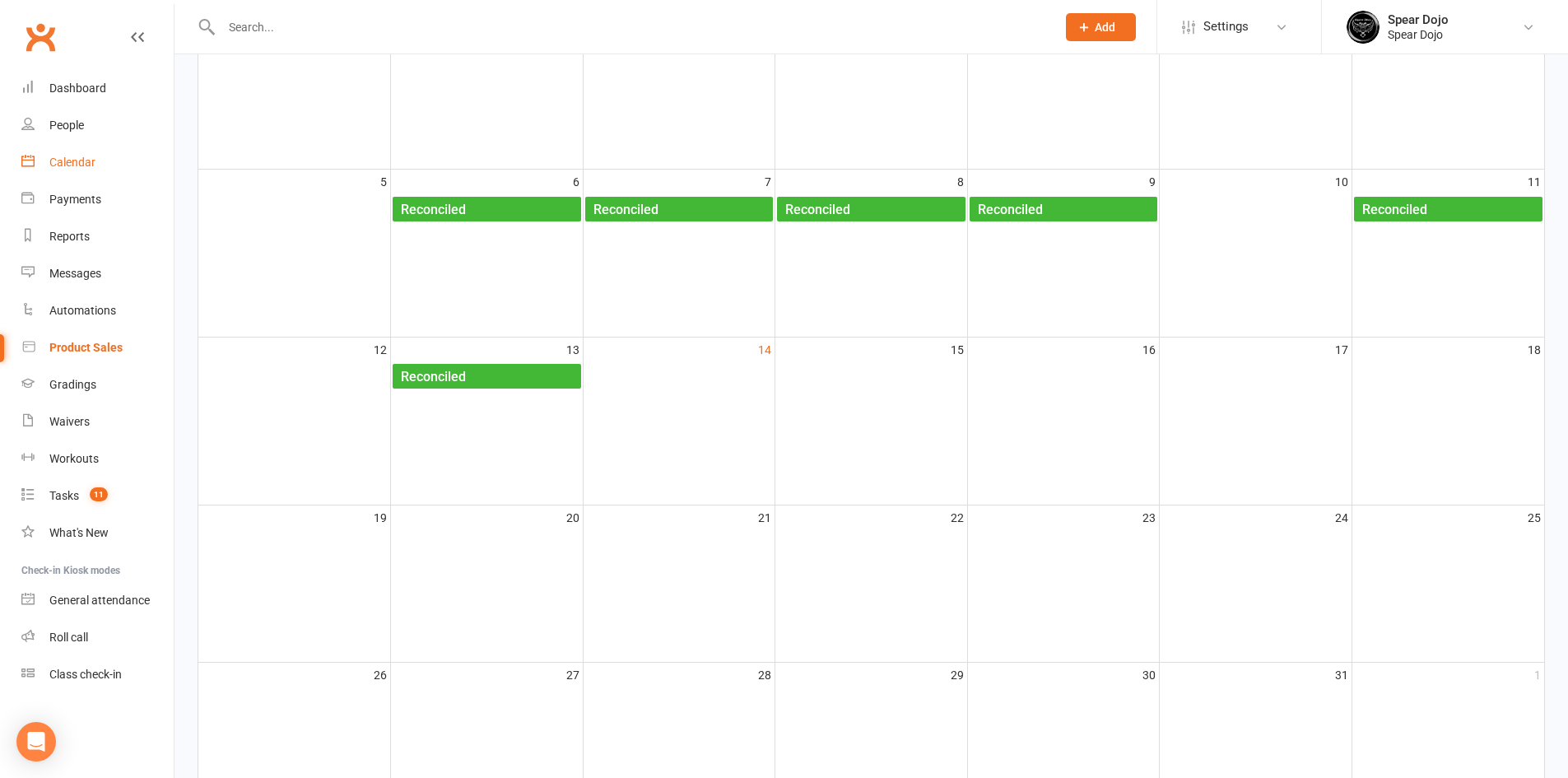
click at [64, 159] on div "Calendar" at bounding box center [72, 161] width 46 height 13
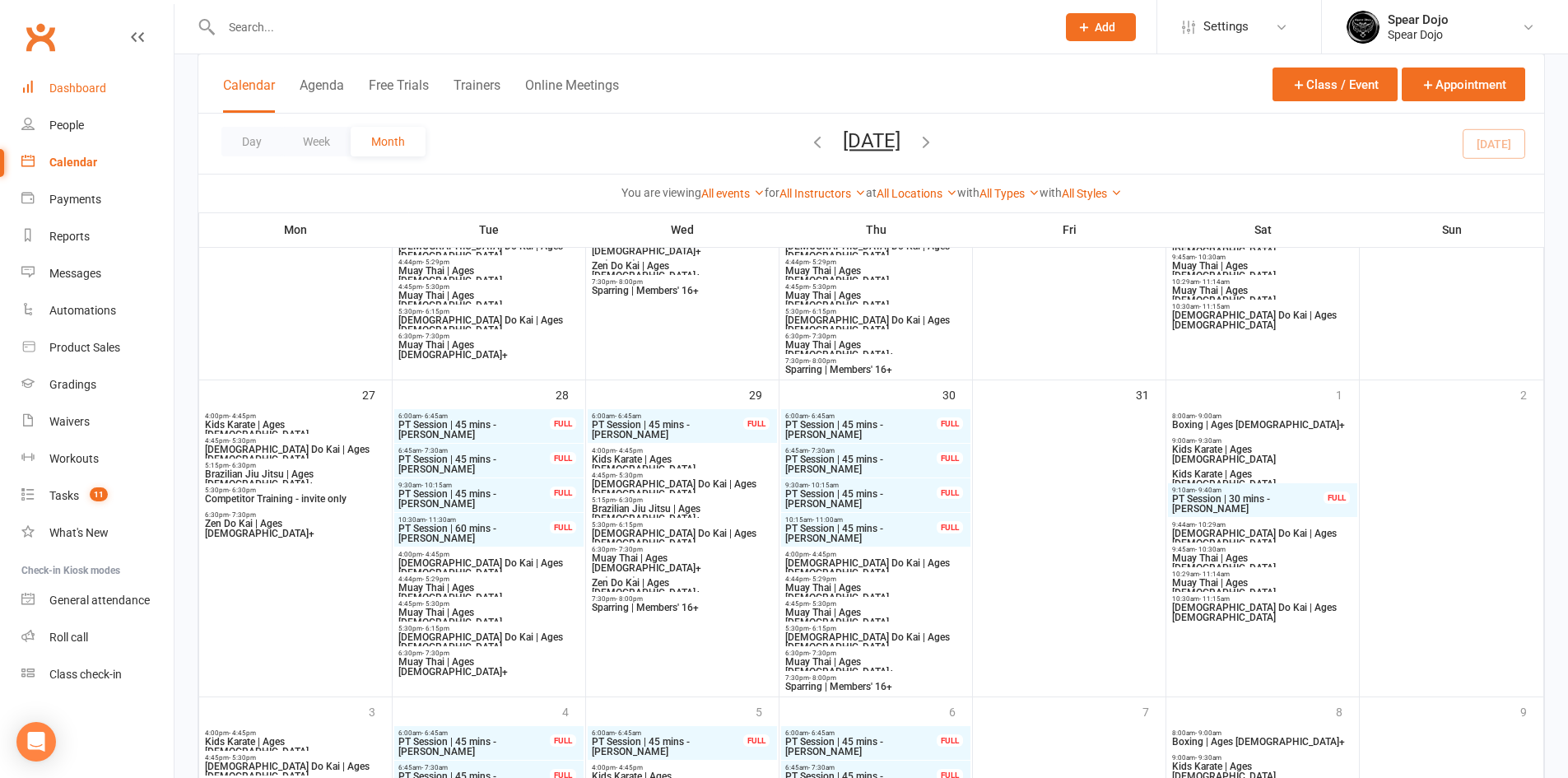
scroll to position [902, 0]
